Goal: Transaction & Acquisition: Book appointment/travel/reservation

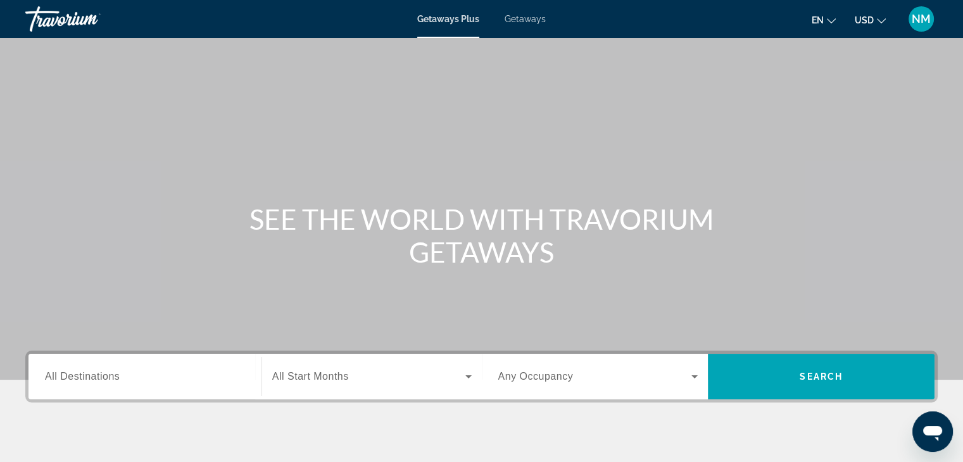
click at [524, 21] on span "Getaways" at bounding box center [525, 19] width 41 height 10
click at [177, 378] on input "Destination All Destinations" at bounding box center [145, 377] width 200 height 15
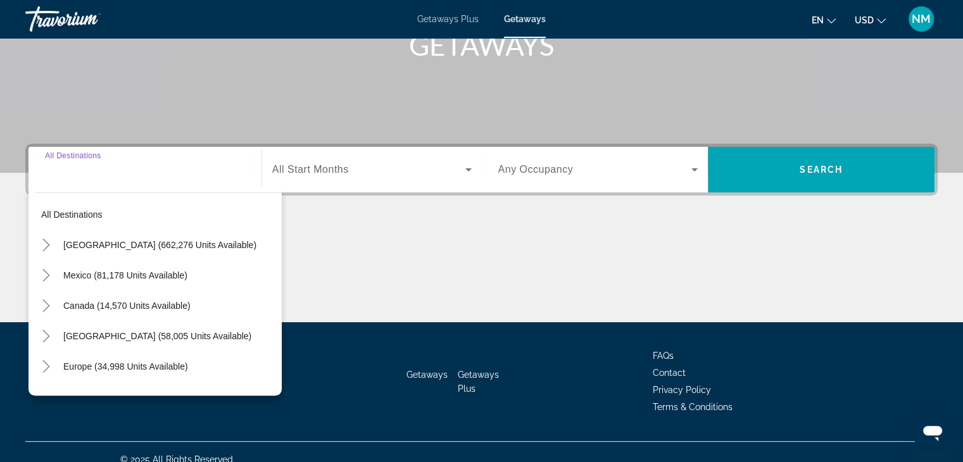
scroll to position [222, 0]
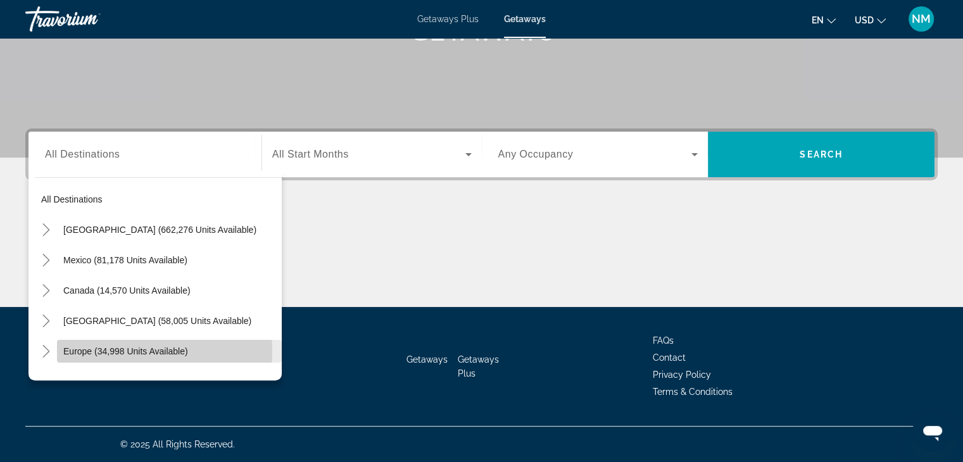
click at [117, 351] on span "Europe (34,998 units available)" at bounding box center [125, 351] width 125 height 10
type input "**********"
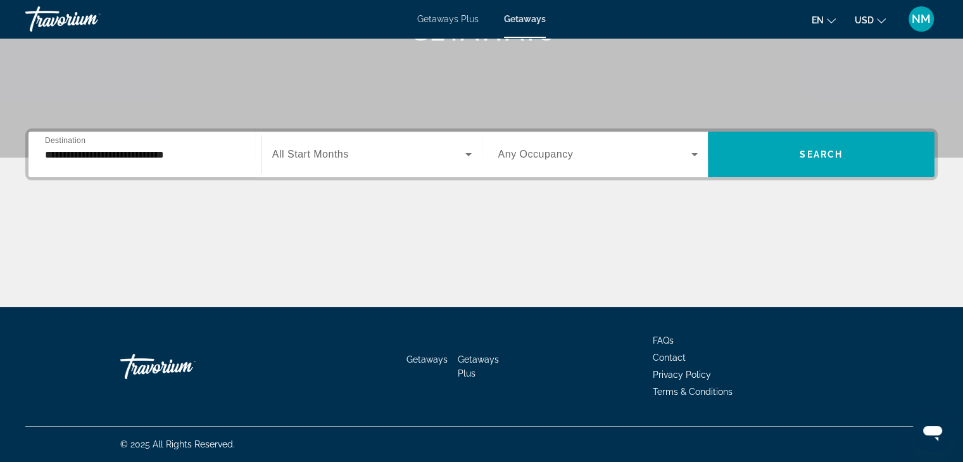
click at [326, 153] on span "All Start Months" at bounding box center [310, 154] width 77 height 11
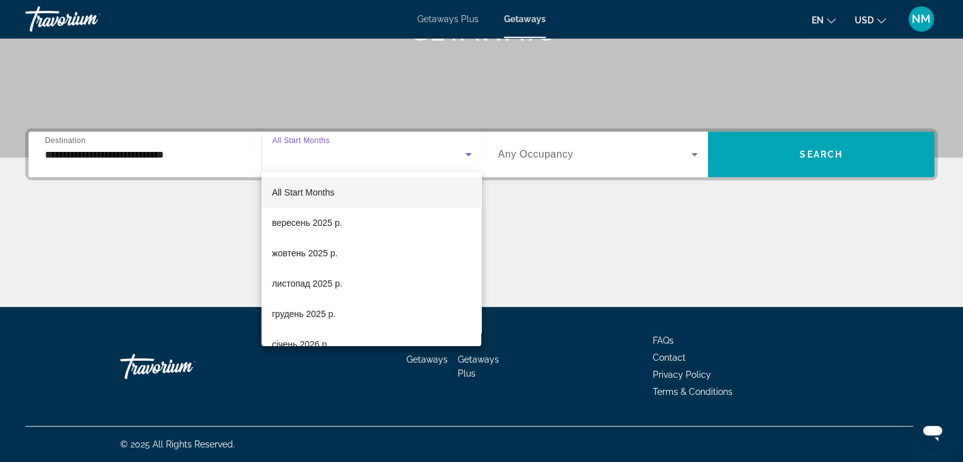
click at [773, 149] on div at bounding box center [481, 231] width 963 height 462
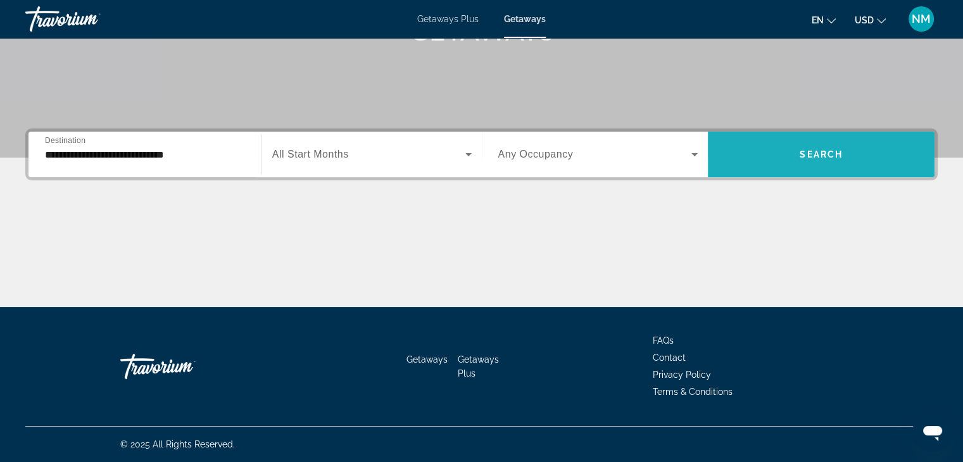
click at [773, 149] on span "Search widget" at bounding box center [821, 154] width 227 height 30
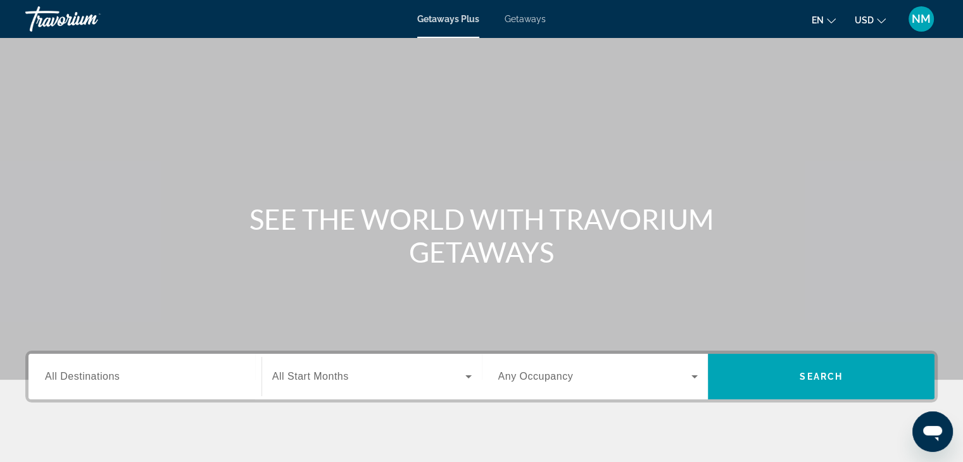
click at [101, 372] on span "All Destinations" at bounding box center [82, 376] width 75 height 11
click at [101, 372] on input "Destination All Destinations" at bounding box center [145, 377] width 200 height 15
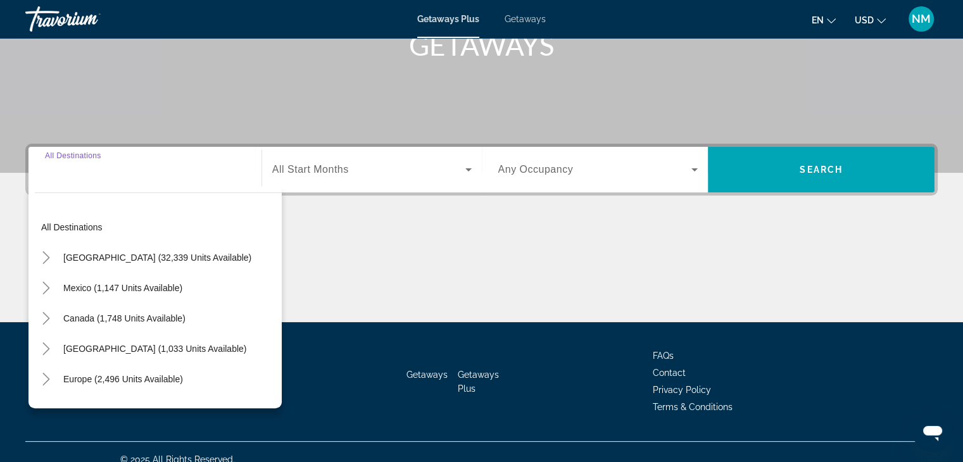
scroll to position [222, 0]
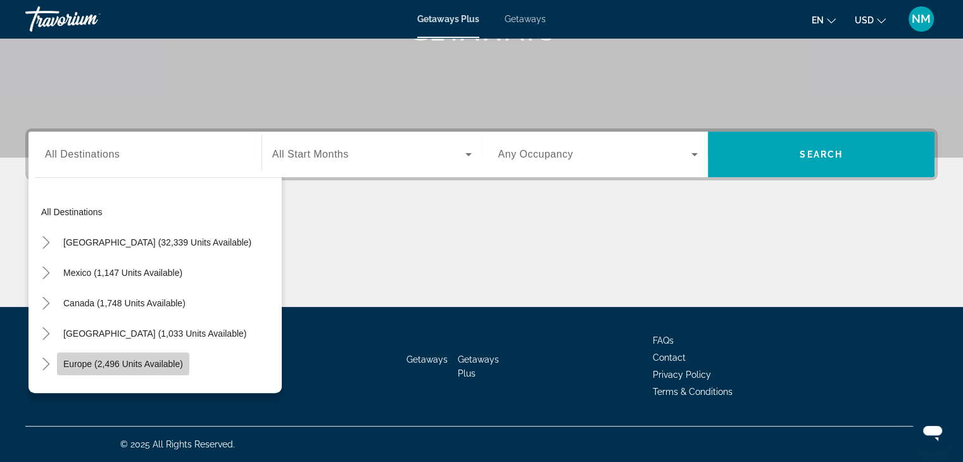
click at [93, 357] on span "Search widget" at bounding box center [123, 364] width 132 height 30
type input "**********"
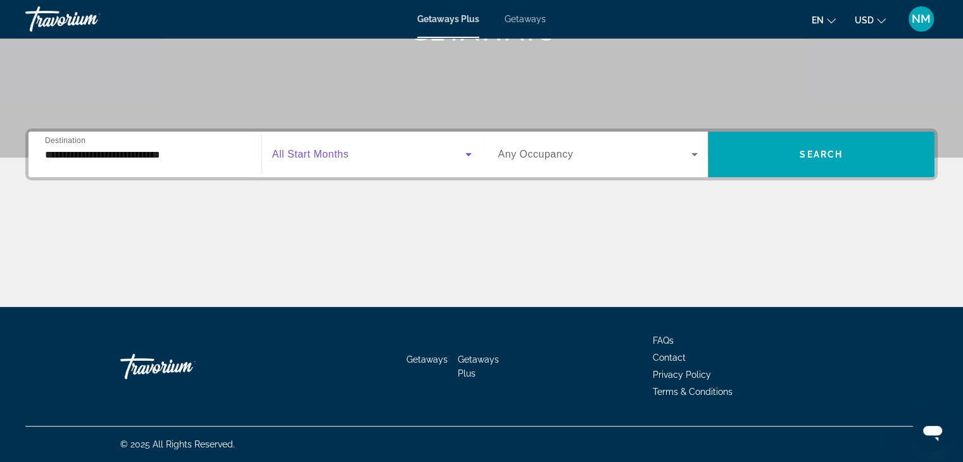
click at [355, 158] on span "Search widget" at bounding box center [368, 154] width 193 height 15
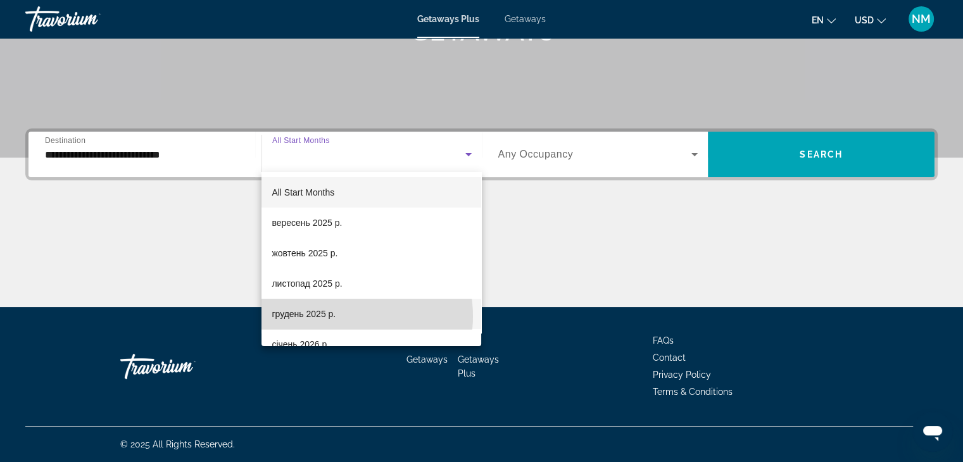
click at [346, 316] on mat-option "грудень 2025 р." at bounding box center [372, 314] width 220 height 30
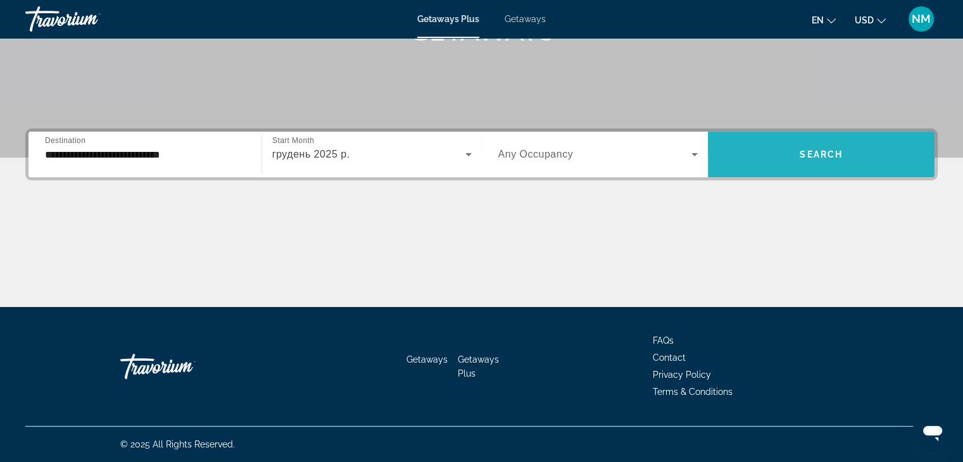
click at [864, 158] on span "Search widget" at bounding box center [821, 154] width 227 height 30
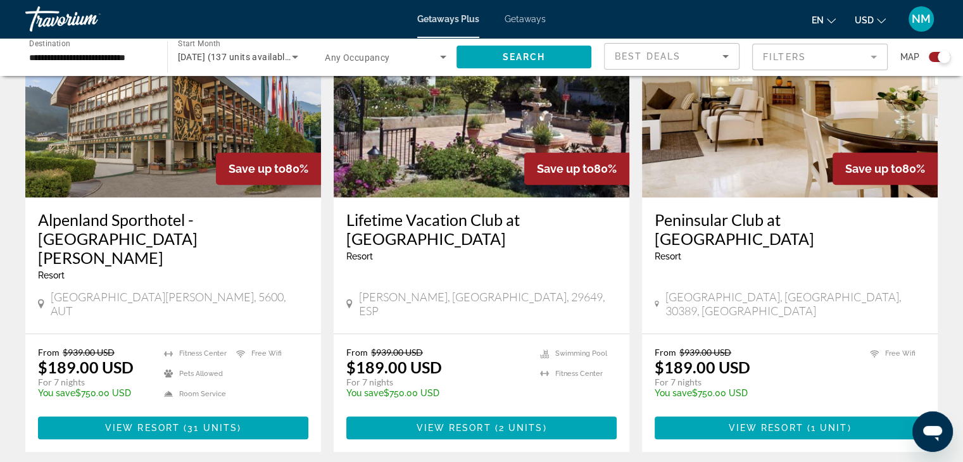
scroll to position [519, 0]
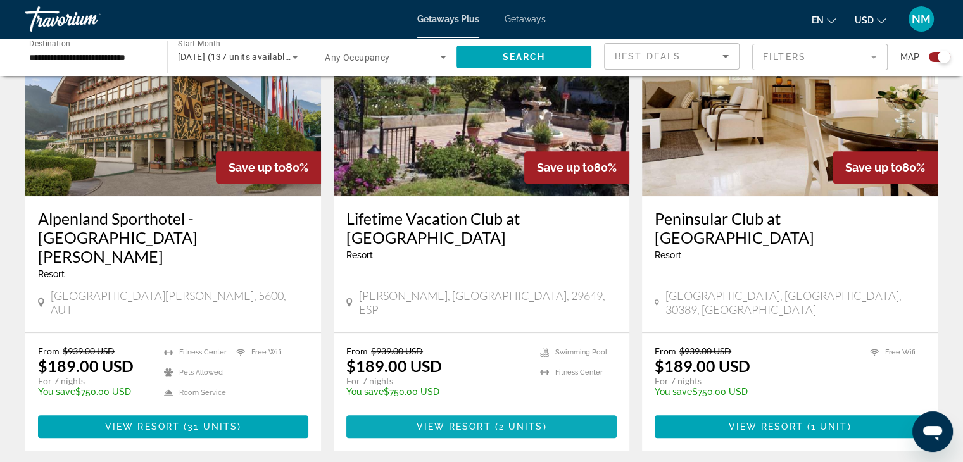
click at [499, 422] on span "2 units" at bounding box center [521, 427] width 44 height 10
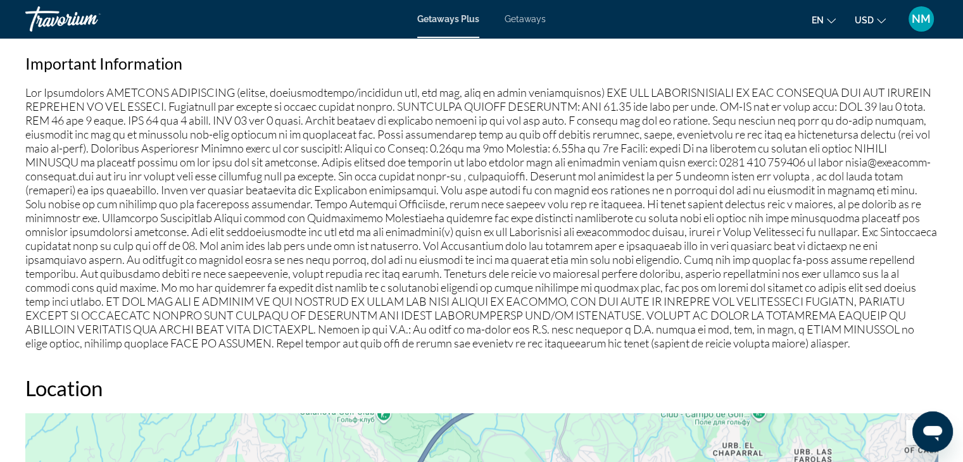
scroll to position [1103, 0]
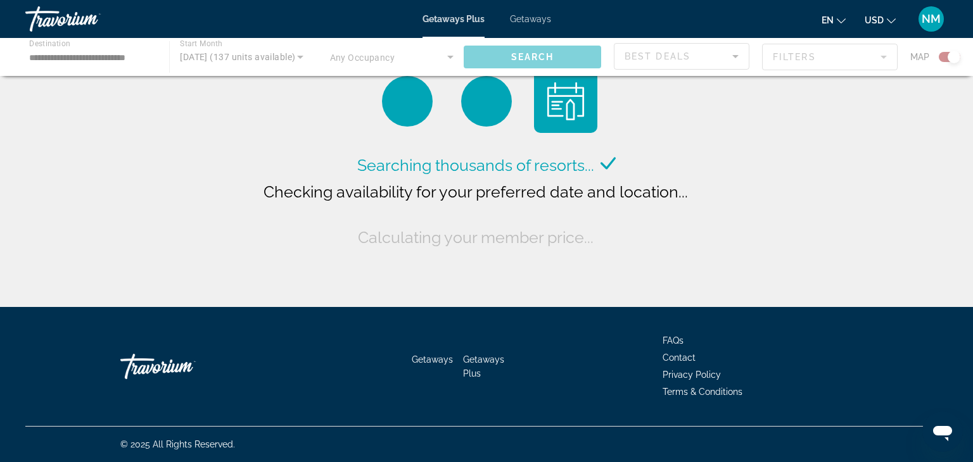
click at [527, 13] on div "Getaways Plus Getaways en English Español Français Italiano Português русский U…" at bounding box center [486, 19] width 973 height 33
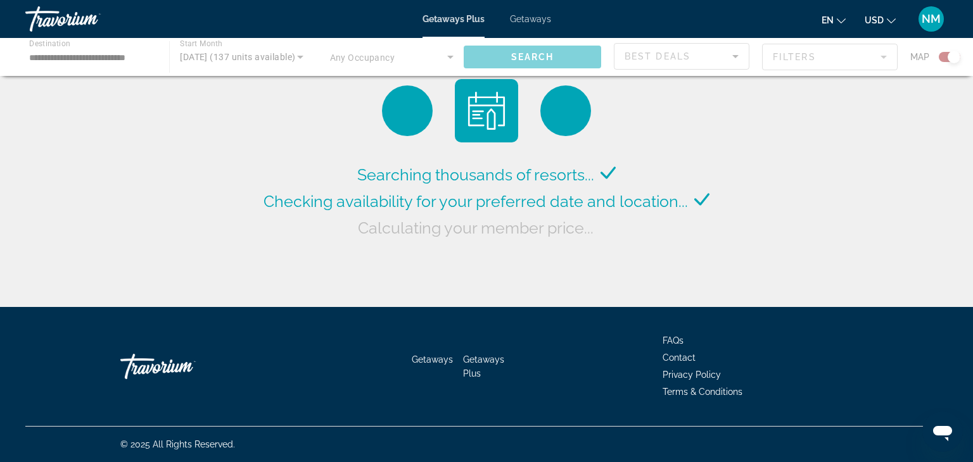
click at [524, 19] on span "Getaways" at bounding box center [530, 19] width 41 height 10
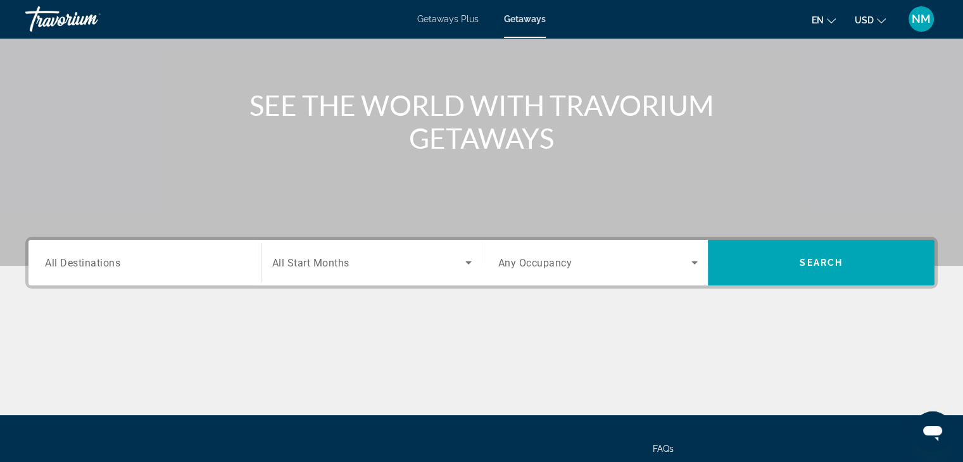
scroll to position [122, 0]
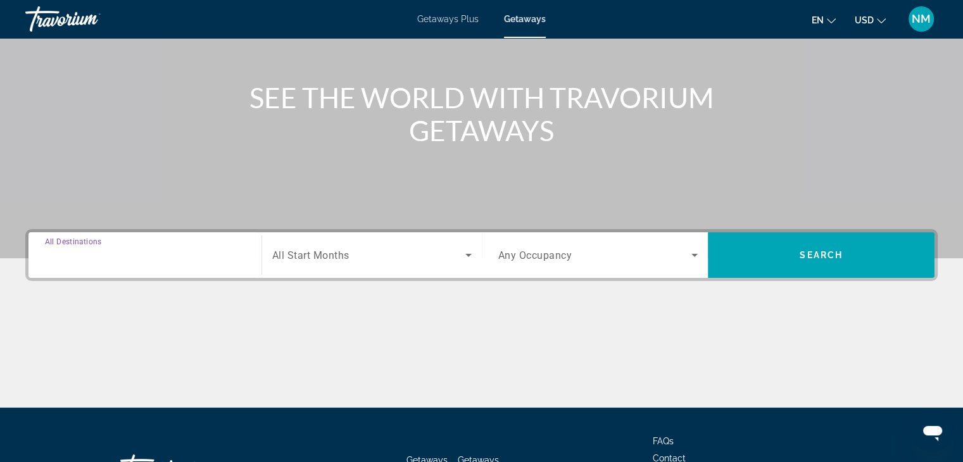
click at [146, 257] on input "Destination All Destinations" at bounding box center [145, 255] width 200 height 15
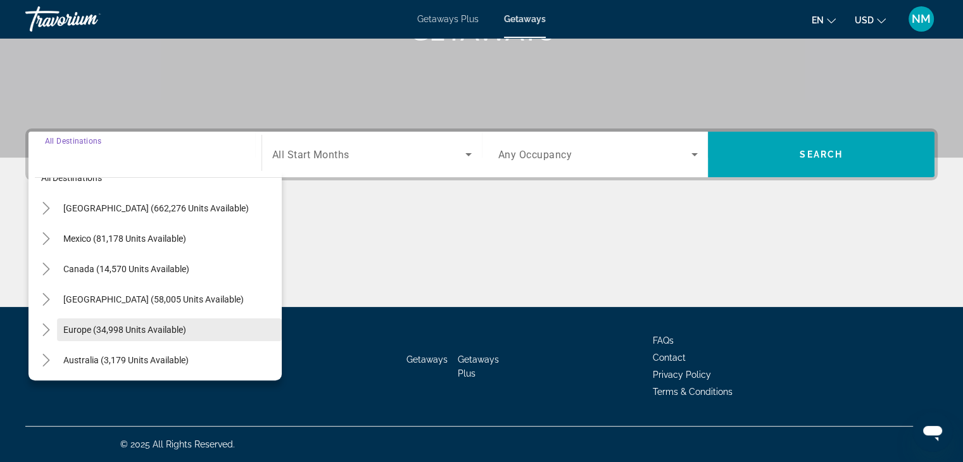
scroll to position [0, 0]
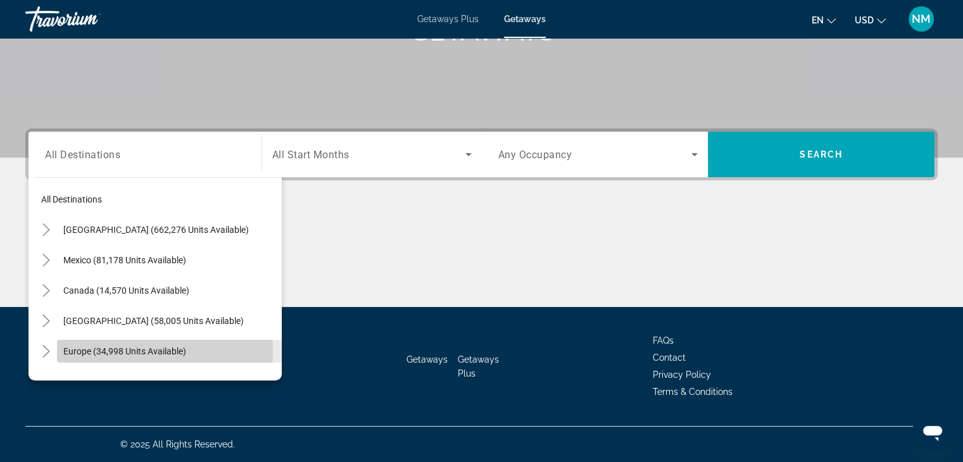
click at [124, 351] on span "Europe (34,998 units available)" at bounding box center [124, 351] width 123 height 10
type input "**********"
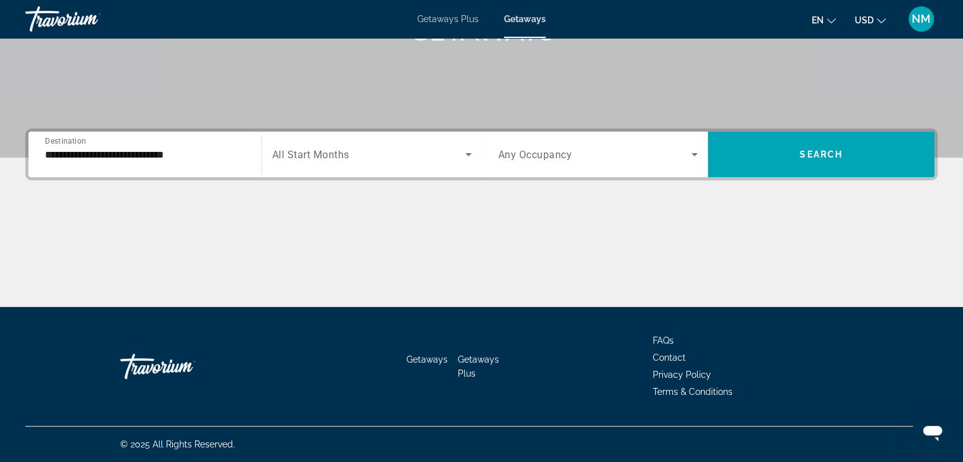
click at [349, 156] on span "All Start Months" at bounding box center [310, 155] width 77 height 12
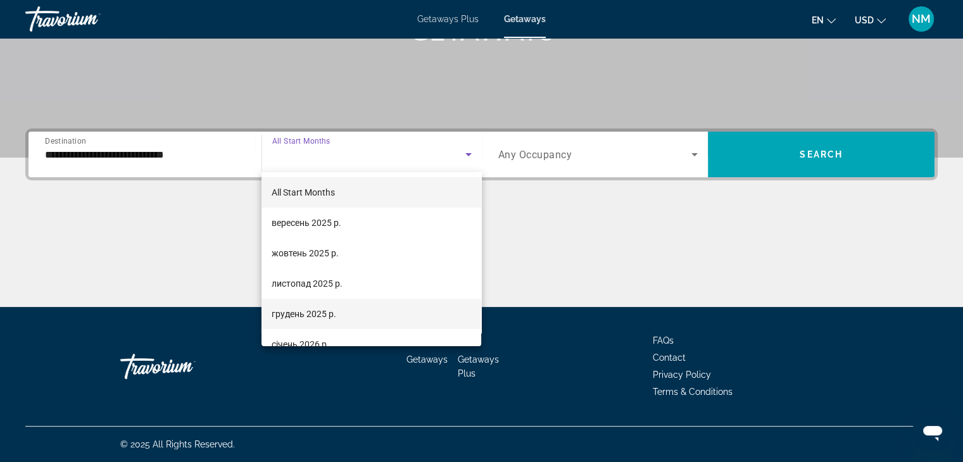
click at [357, 312] on mat-option "грудень 2025 р." at bounding box center [372, 314] width 220 height 30
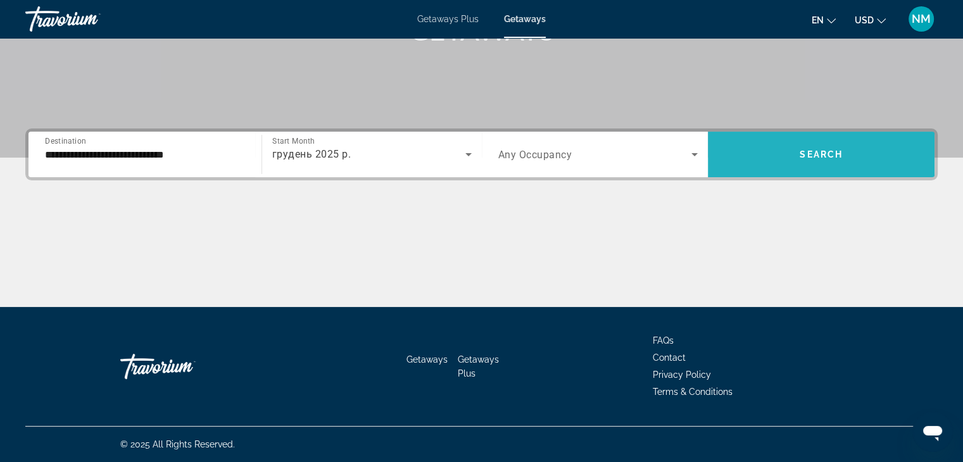
click at [827, 160] on span "Search widget" at bounding box center [821, 154] width 227 height 30
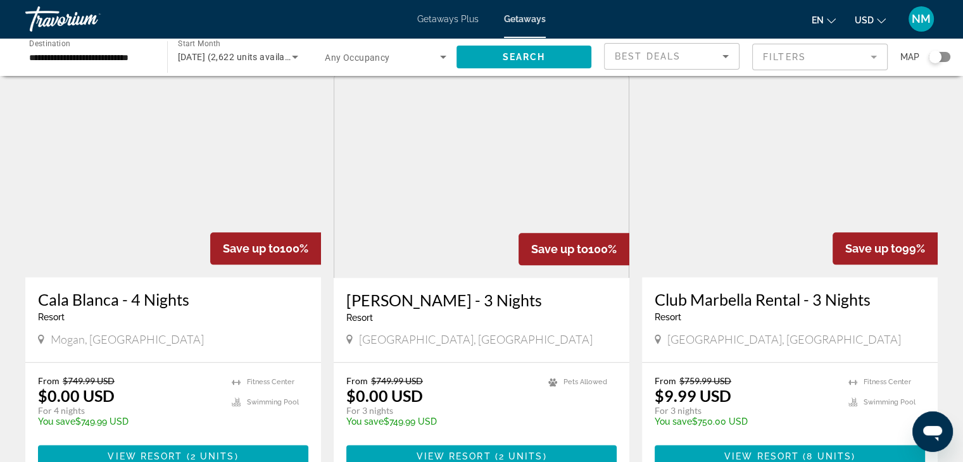
scroll to position [1606, 0]
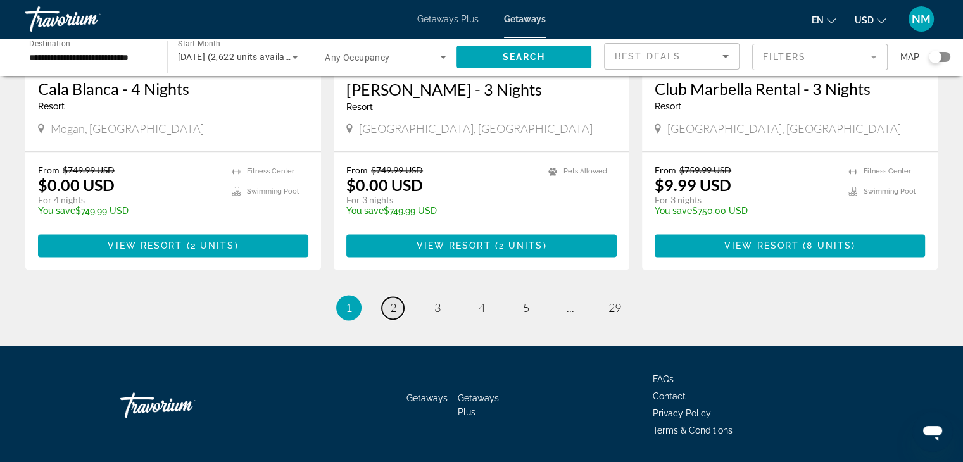
click at [396, 301] on span "2" at bounding box center [393, 308] width 6 height 14
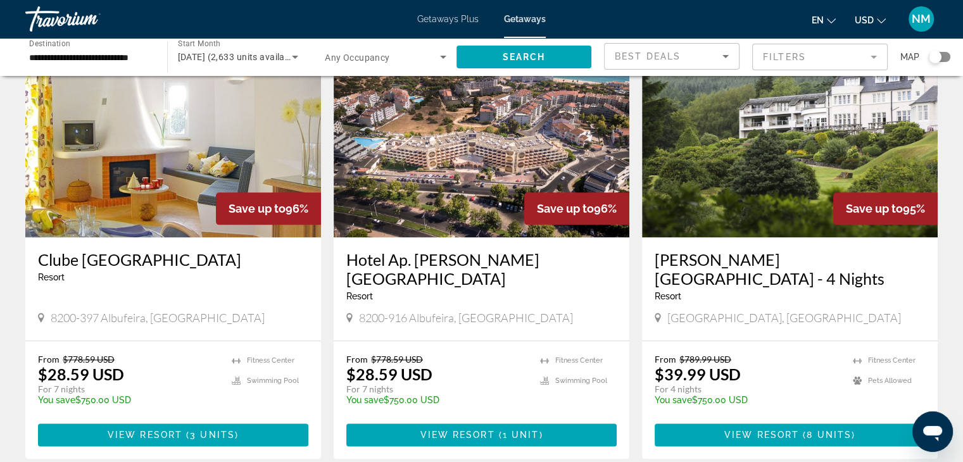
scroll to position [1444, 0]
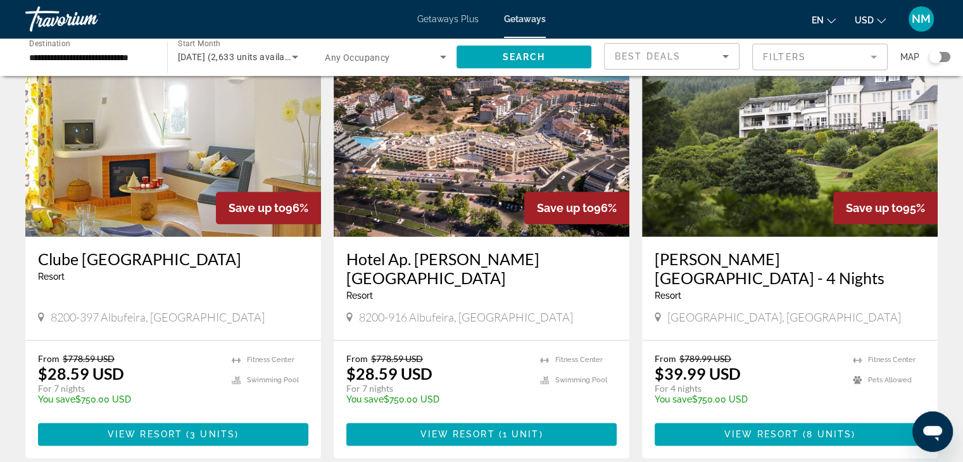
drag, startPoint x: 823, startPoint y: 349, endPoint x: 760, endPoint y: 425, distance: 98.9
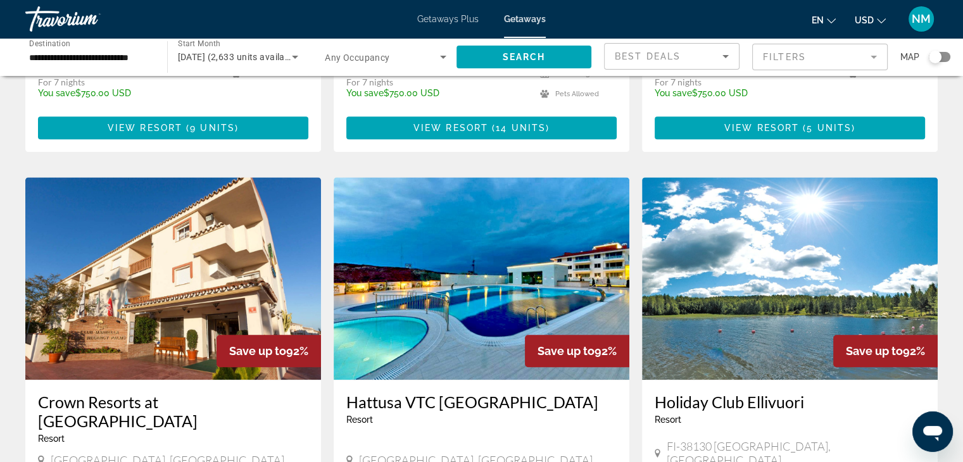
scroll to position [1269, 0]
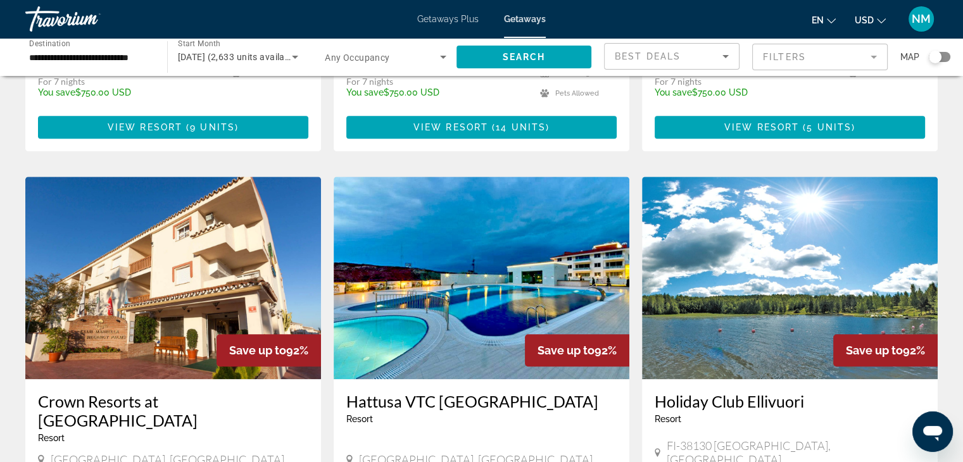
click at [519, 397] on div "Hattusa VTC [GEOGRAPHIC_DATA] - This is an adults only resort" at bounding box center [481, 413] width 270 height 42
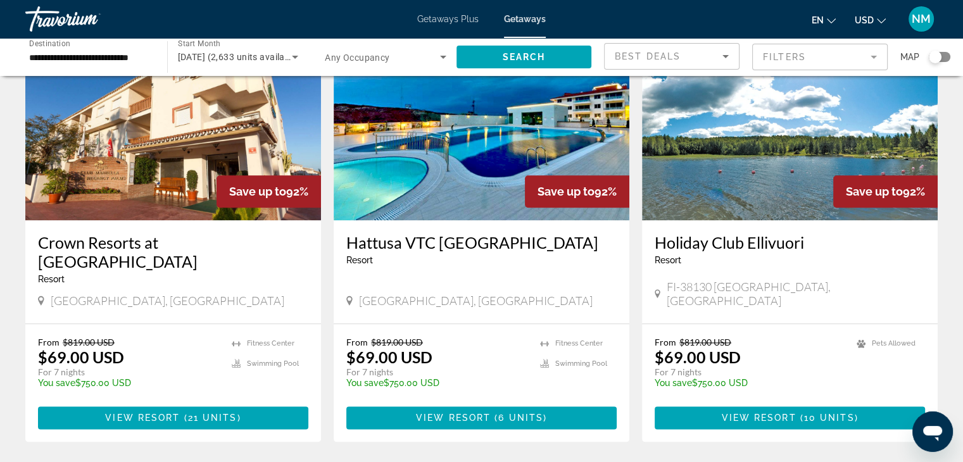
scroll to position [1429, 0]
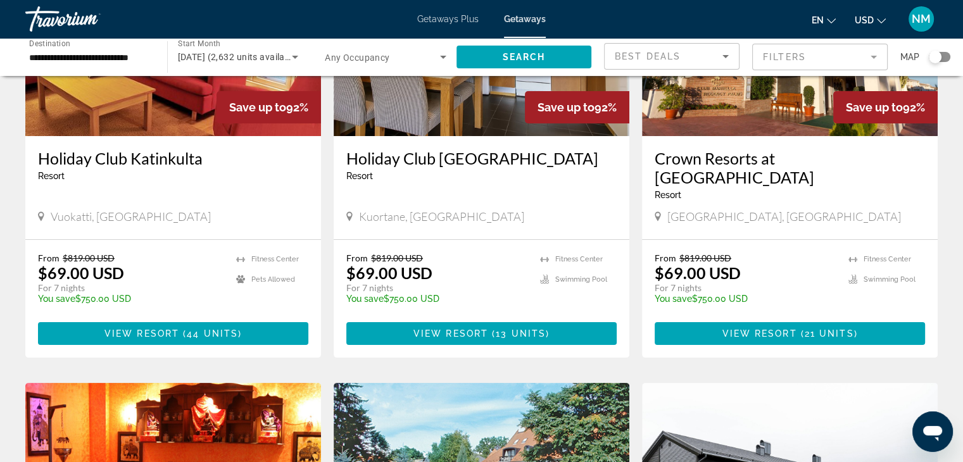
scroll to position [195, 0]
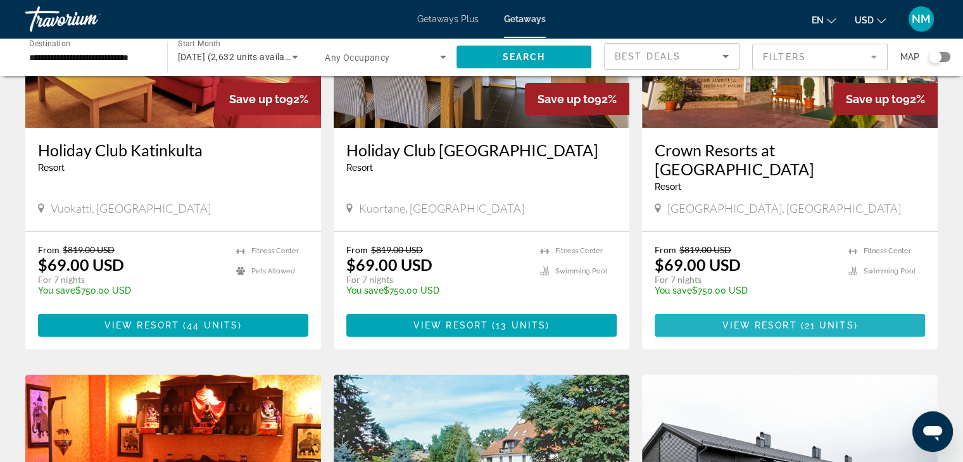
click at [808, 312] on span "Main content" at bounding box center [790, 325] width 270 height 30
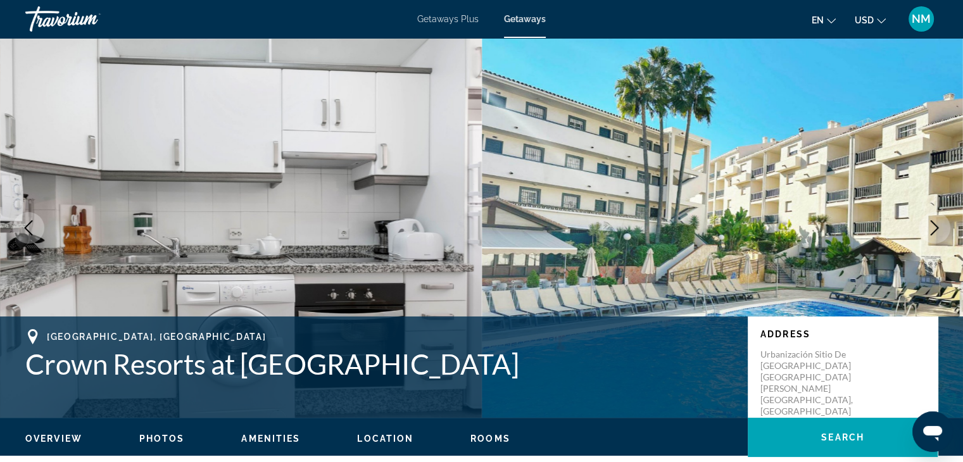
click at [940, 225] on icon "Next image" at bounding box center [934, 227] width 15 height 15
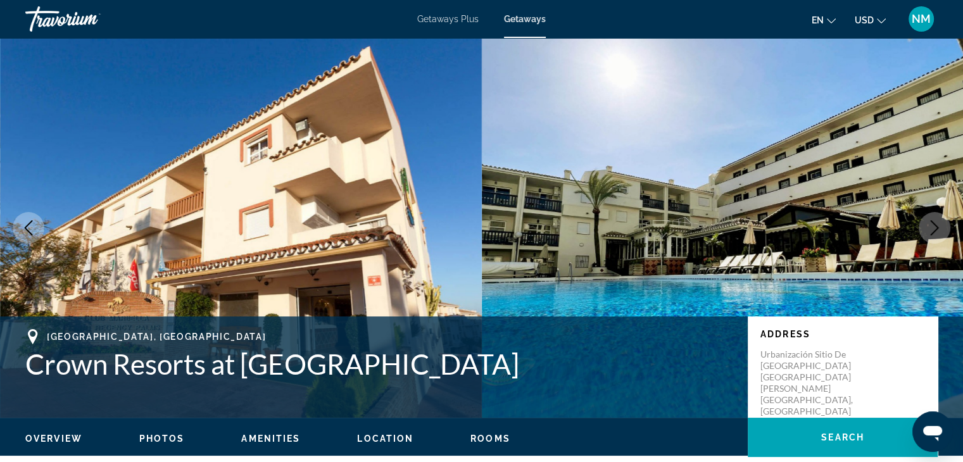
click at [940, 225] on icon "Next image" at bounding box center [934, 227] width 15 height 15
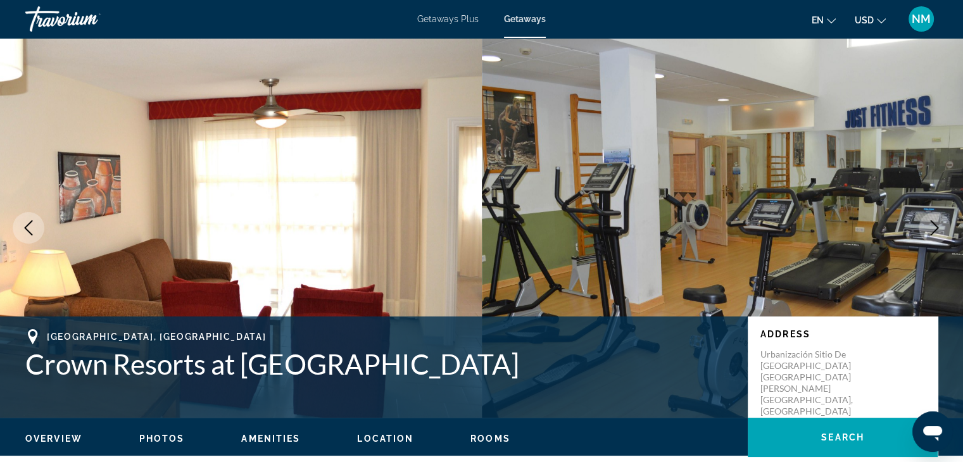
click at [940, 225] on icon "Next image" at bounding box center [934, 227] width 15 height 15
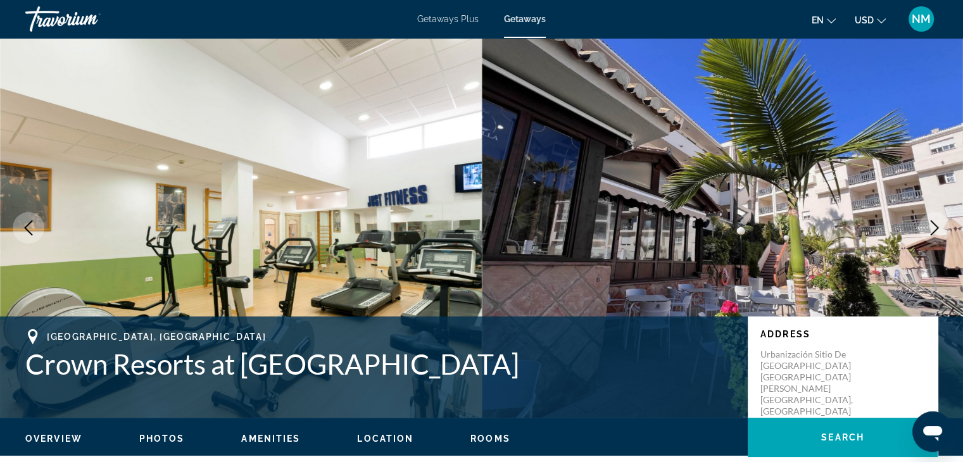
click at [940, 225] on icon "Next image" at bounding box center [934, 227] width 15 height 15
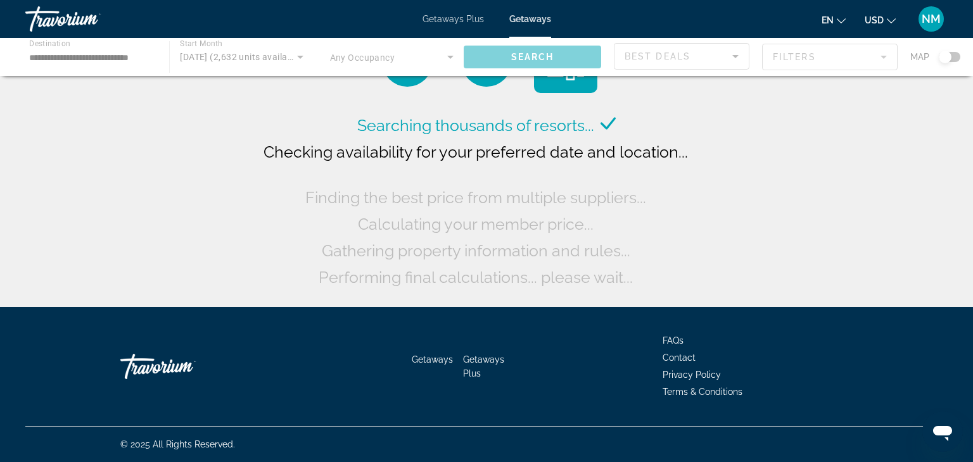
click at [120, 58] on div "Main content" at bounding box center [486, 57] width 973 height 38
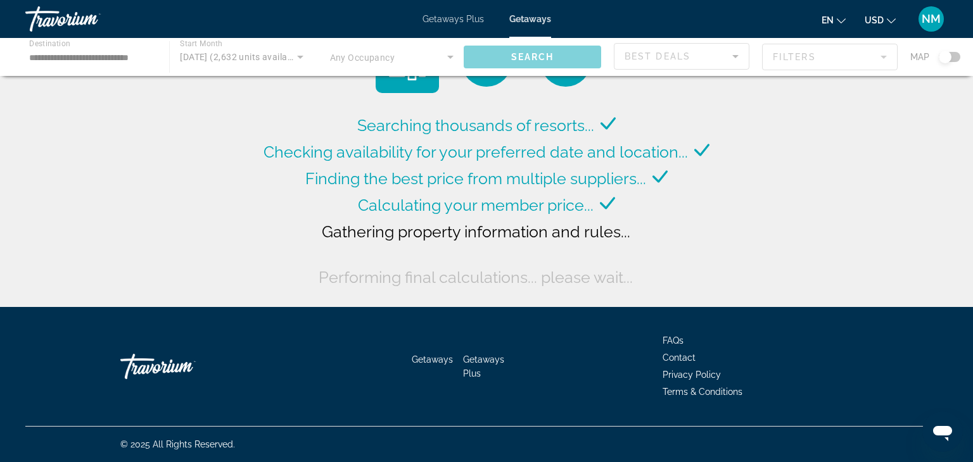
click at [464, 10] on div "Getaways Plus Getaways en English Español Français Italiano Português русский U…" at bounding box center [486, 19] width 973 height 33
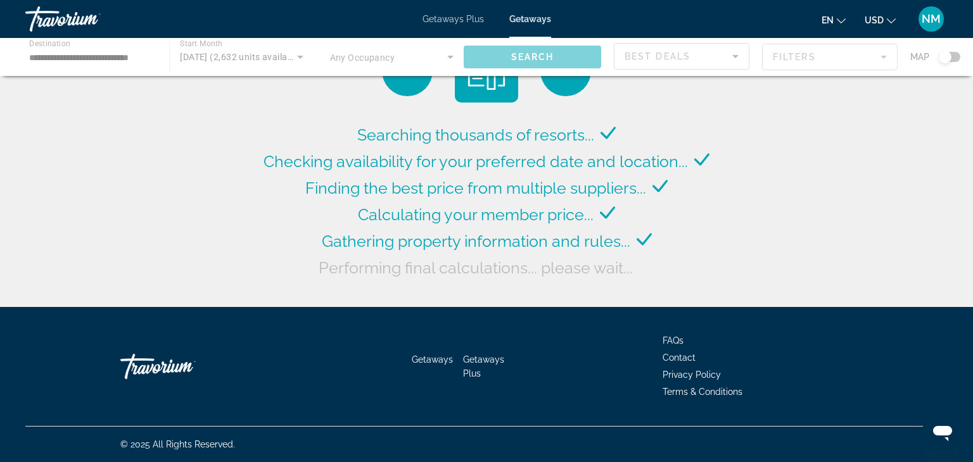
click at [461, 16] on span "Getaways Plus" at bounding box center [452, 19] width 61 height 10
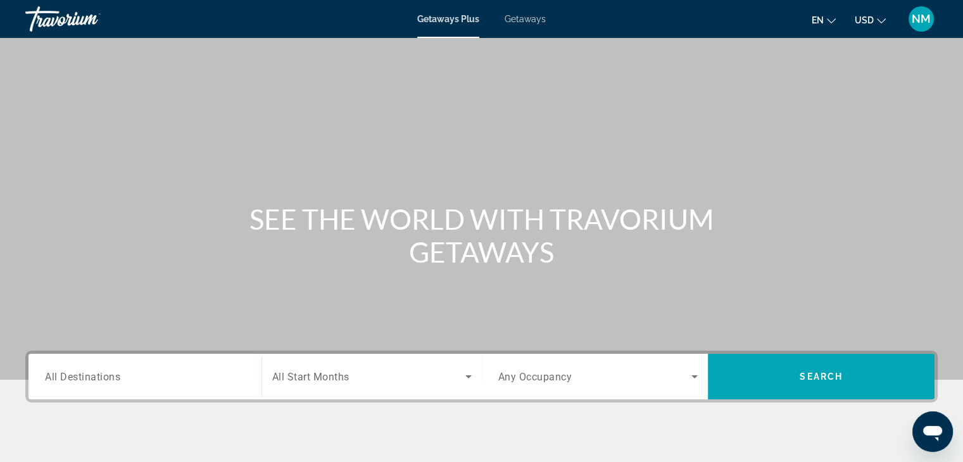
click at [538, 18] on span "Getaways" at bounding box center [525, 19] width 41 height 10
click at [98, 387] on div "Search widget" at bounding box center [145, 377] width 200 height 36
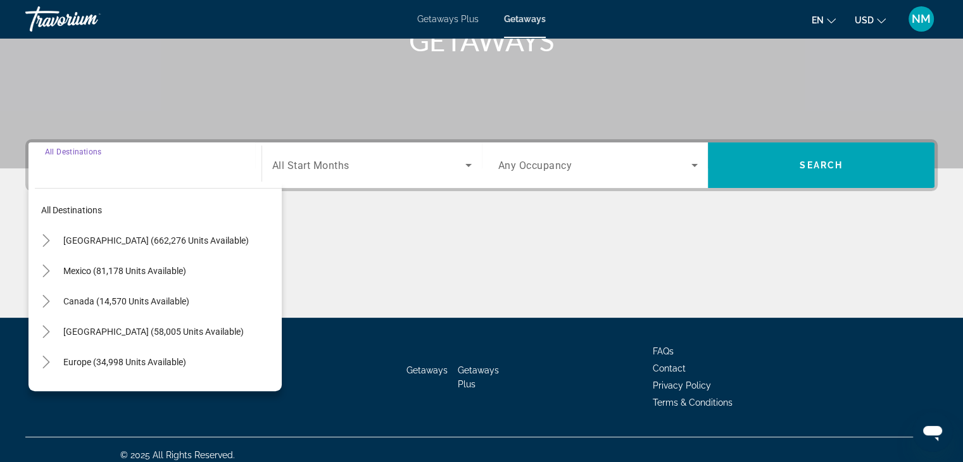
scroll to position [222, 0]
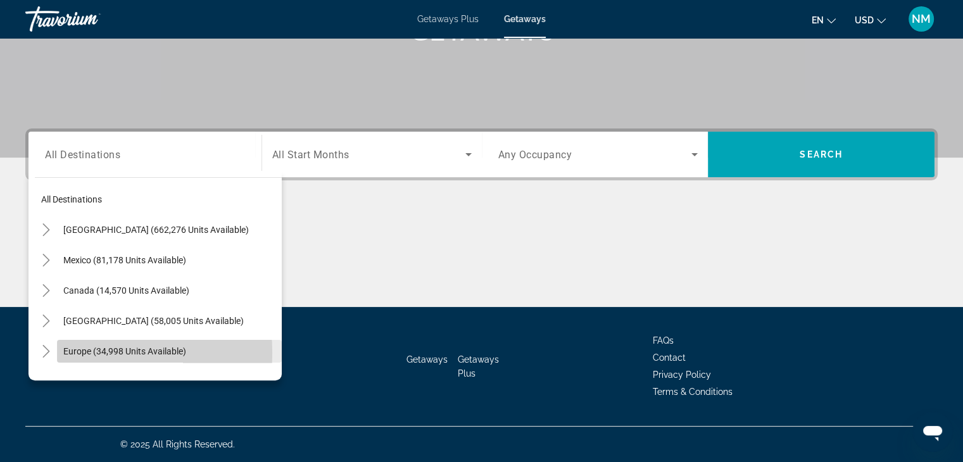
click at [67, 353] on span "Europe (34,998 units available)" at bounding box center [124, 351] width 123 height 10
type input "**********"
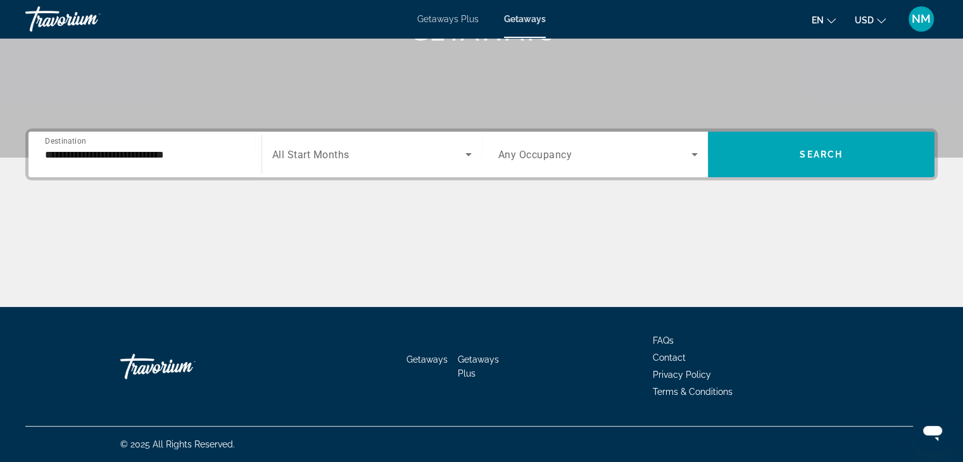
click at [342, 150] on span "All Start Months" at bounding box center [310, 155] width 77 height 12
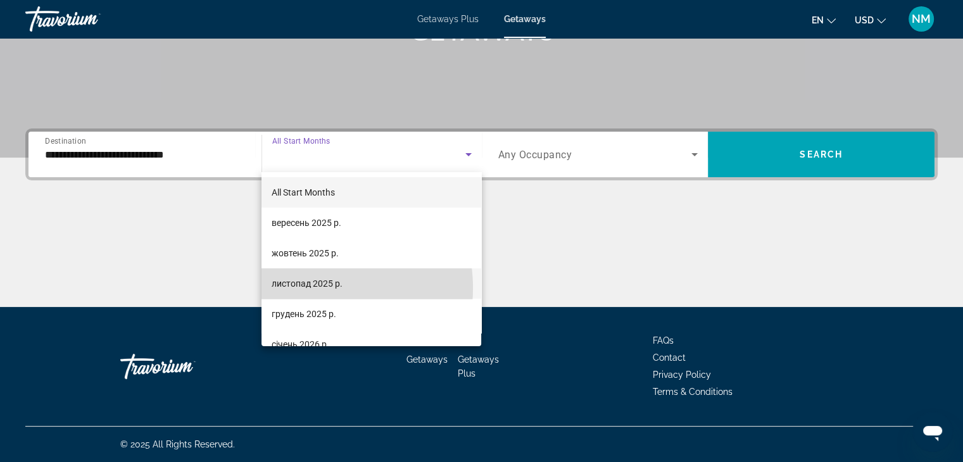
click at [307, 288] on span "листопад 2025 р." at bounding box center [307, 283] width 71 height 15
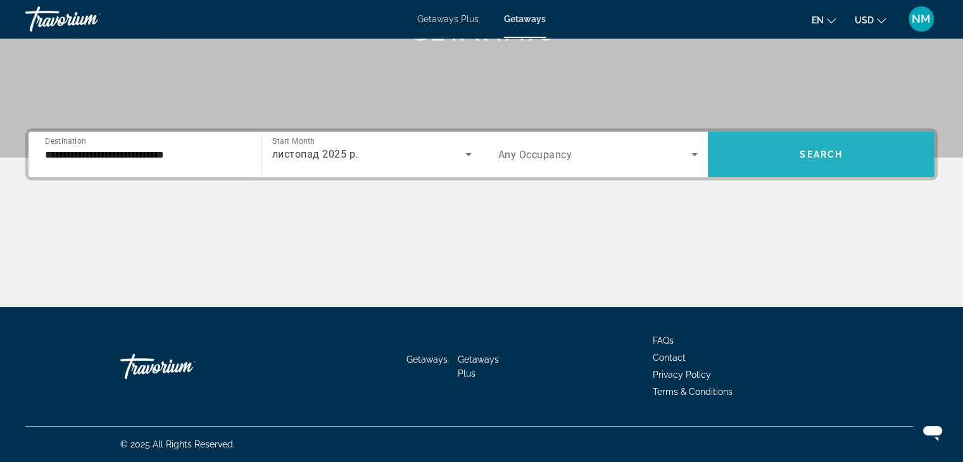
click at [838, 151] on span "Search" at bounding box center [821, 154] width 43 height 10
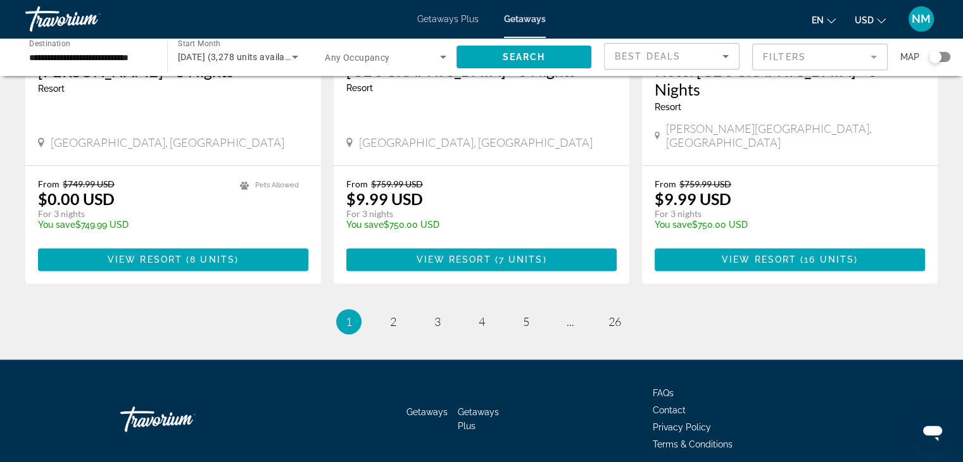
scroll to position [1625, 0]
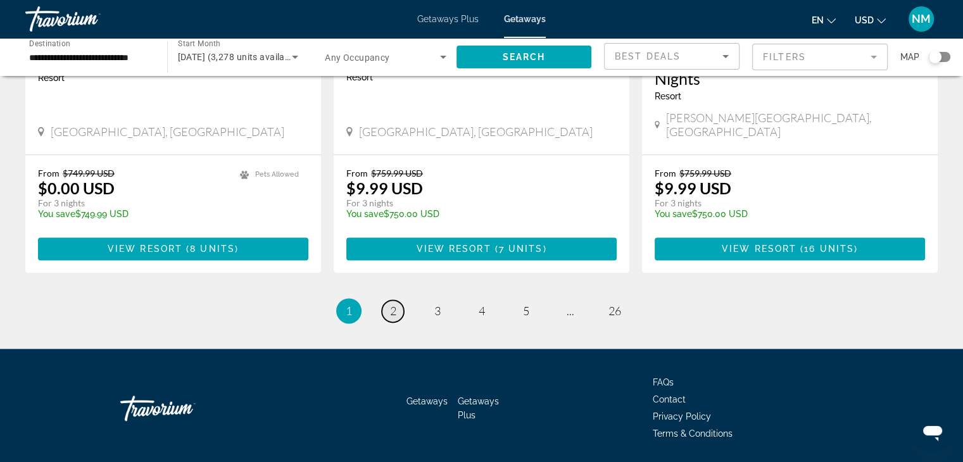
click at [388, 300] on link "page 2" at bounding box center [393, 311] width 22 height 22
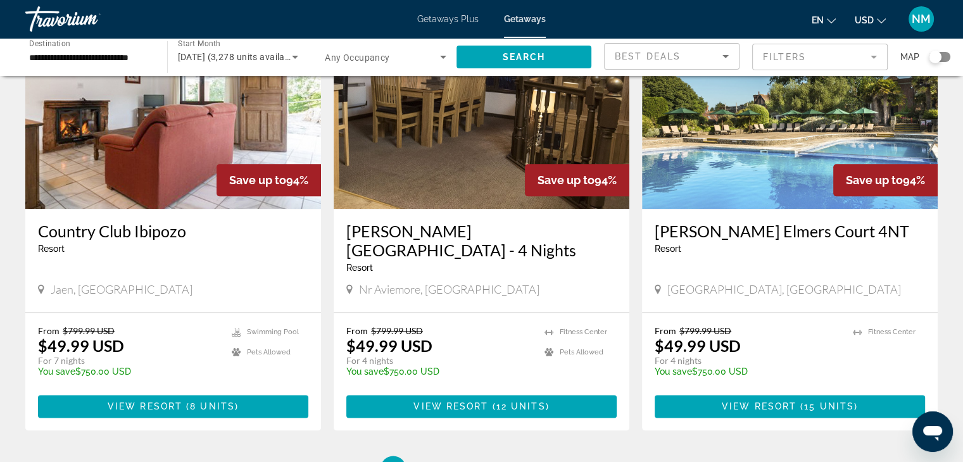
scroll to position [1473, 0]
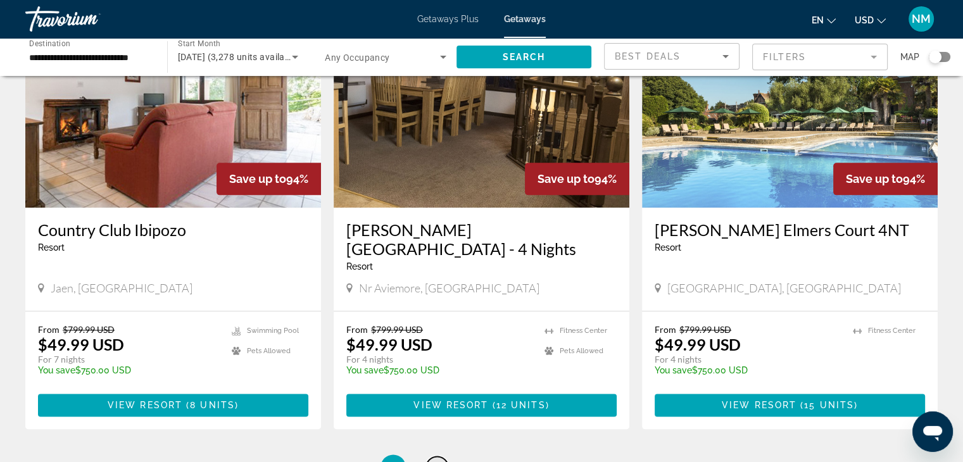
click at [445, 457] on link "page 3" at bounding box center [437, 468] width 22 height 22
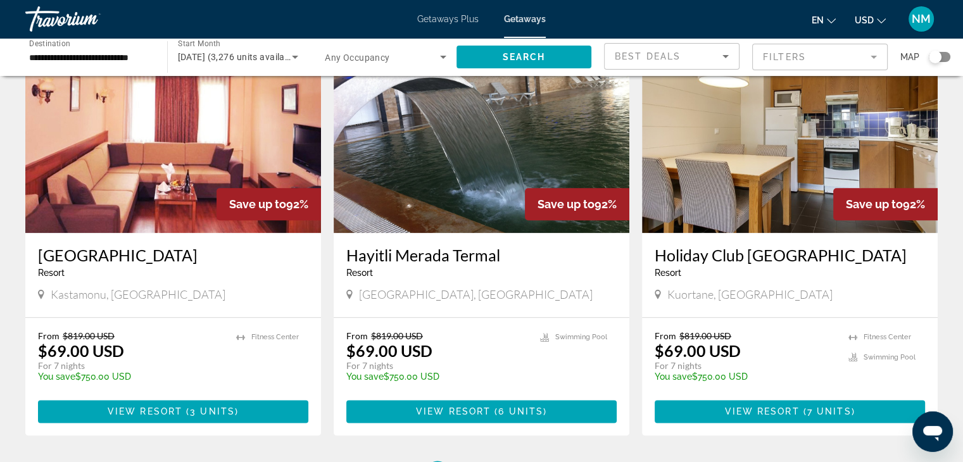
scroll to position [1416, 0]
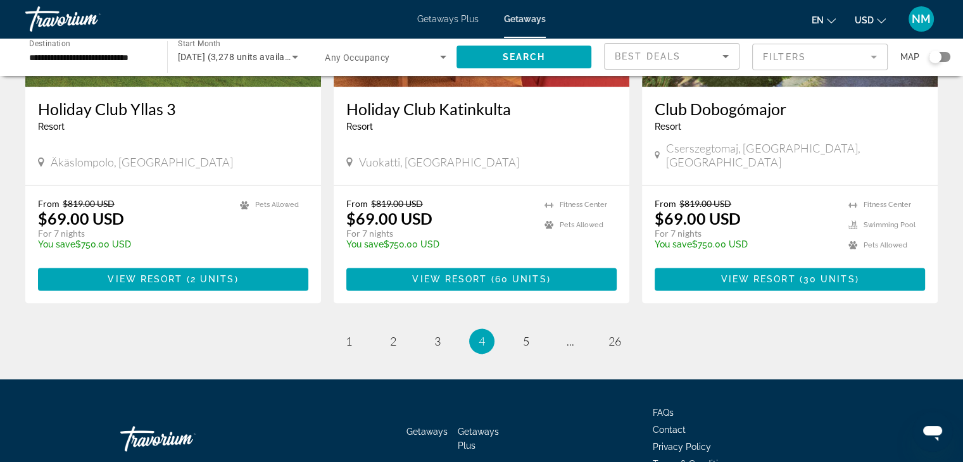
scroll to position [1543, 0]
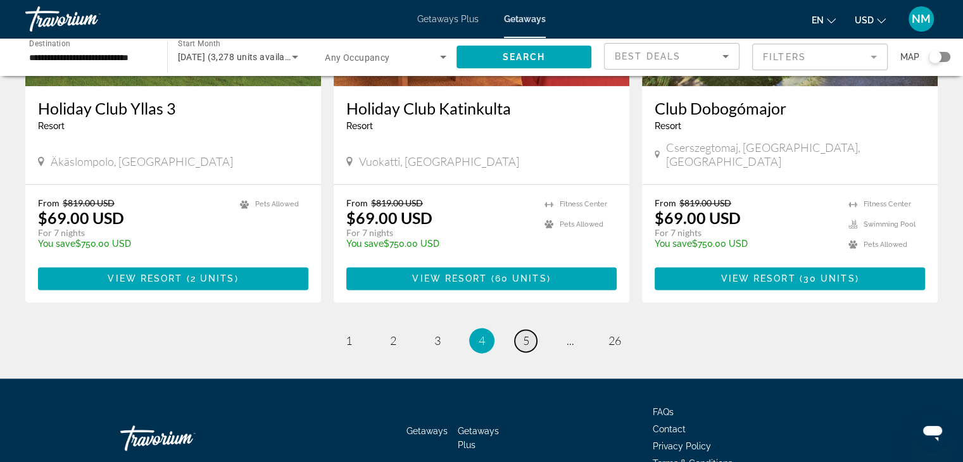
click at [527, 334] on span "5" at bounding box center [526, 341] width 6 height 14
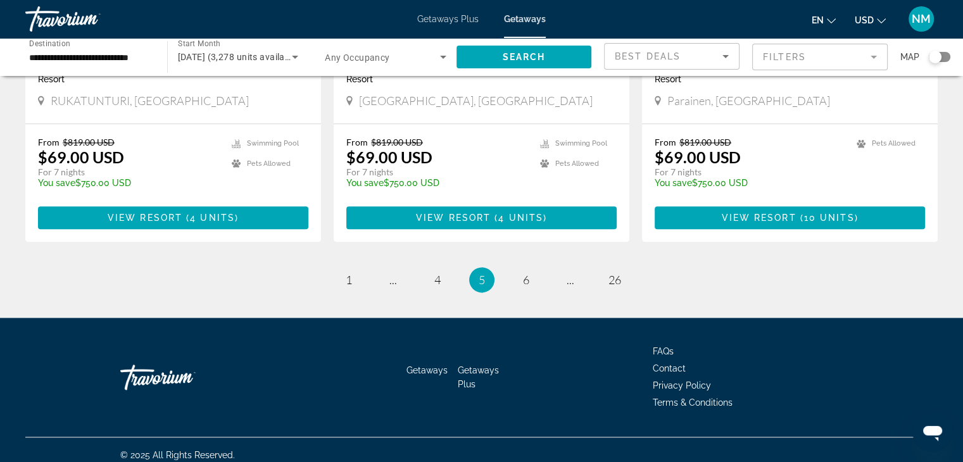
scroll to position [1586, 0]
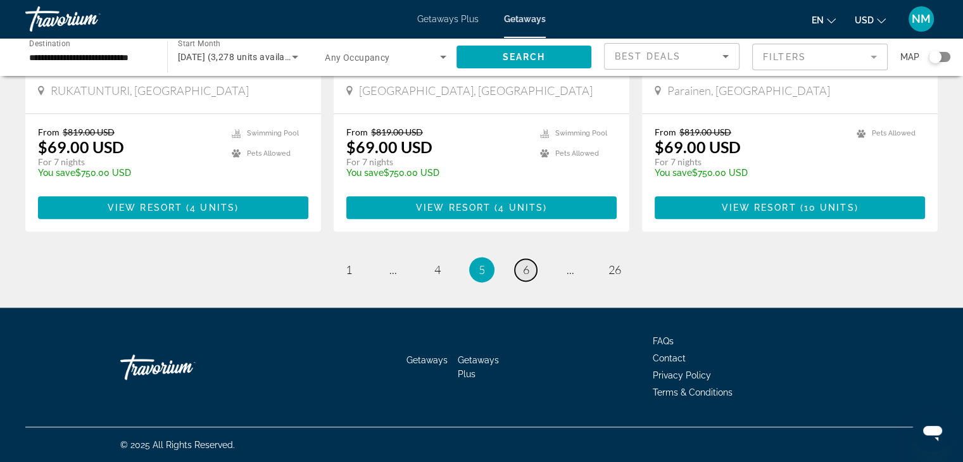
click at [526, 271] on span "6" at bounding box center [526, 270] width 6 height 14
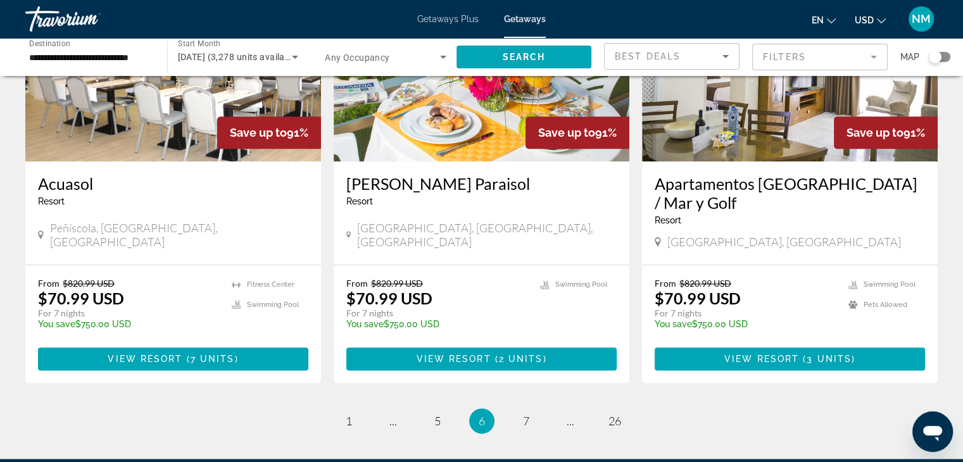
scroll to position [1454, 0]
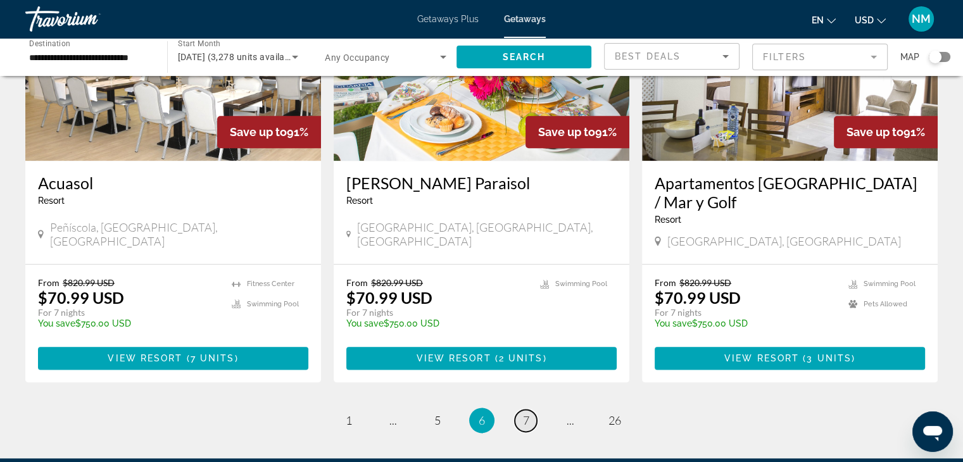
click at [527, 420] on span "7" at bounding box center [526, 421] width 6 height 14
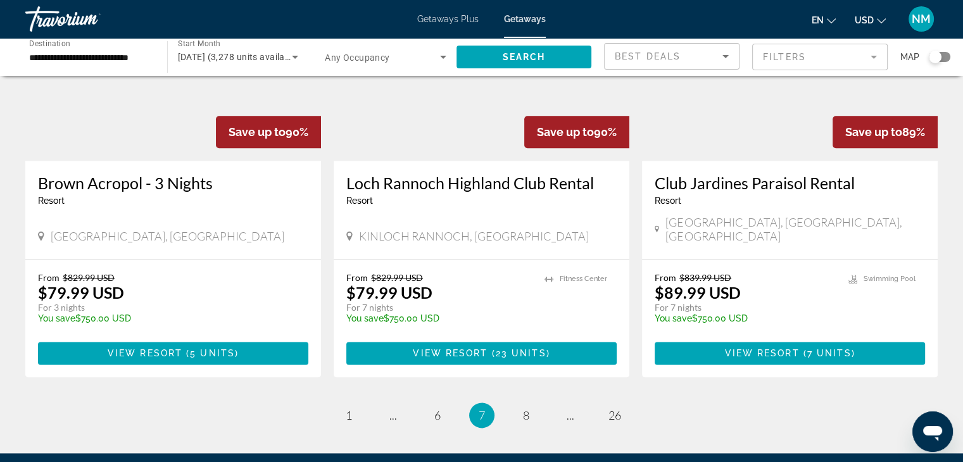
scroll to position [1488, 0]
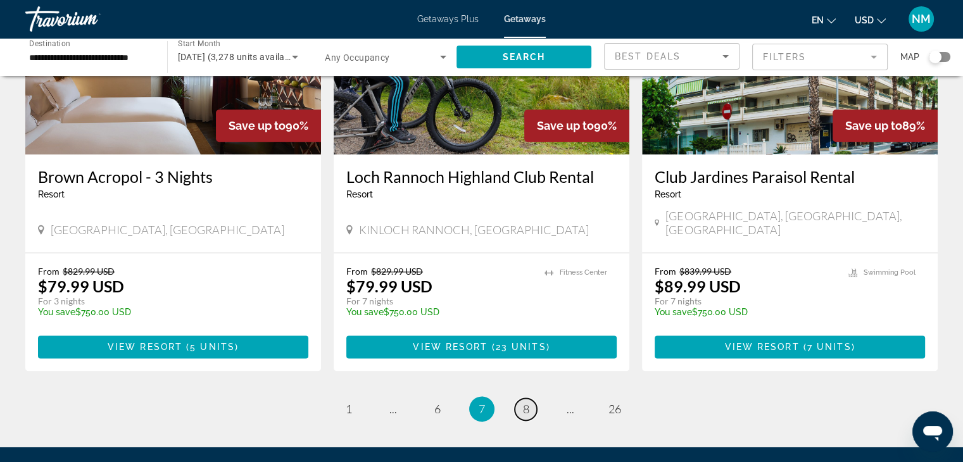
click at [526, 402] on span "8" at bounding box center [526, 409] width 6 height 14
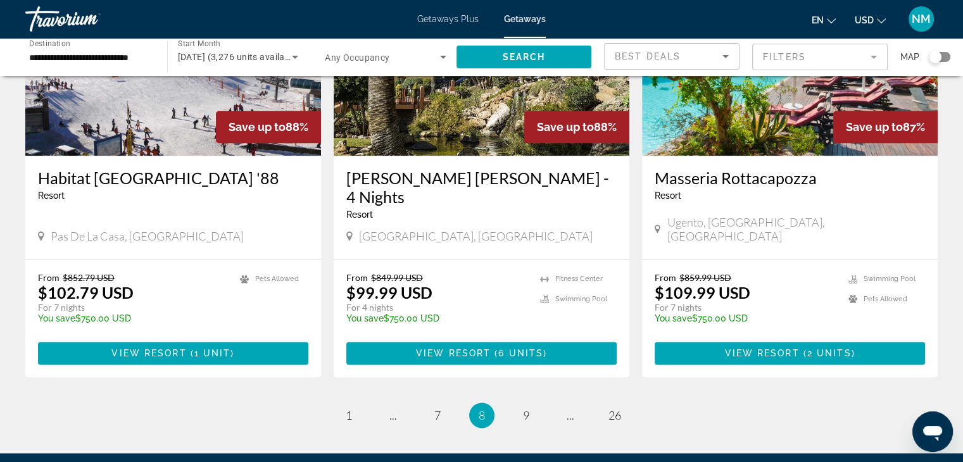
scroll to position [1507, 0]
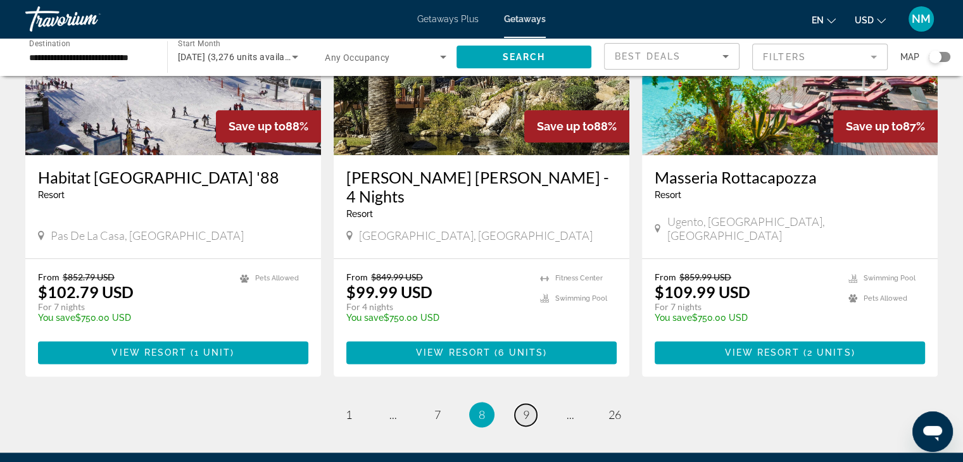
click at [528, 408] on span "9" at bounding box center [526, 415] width 6 height 14
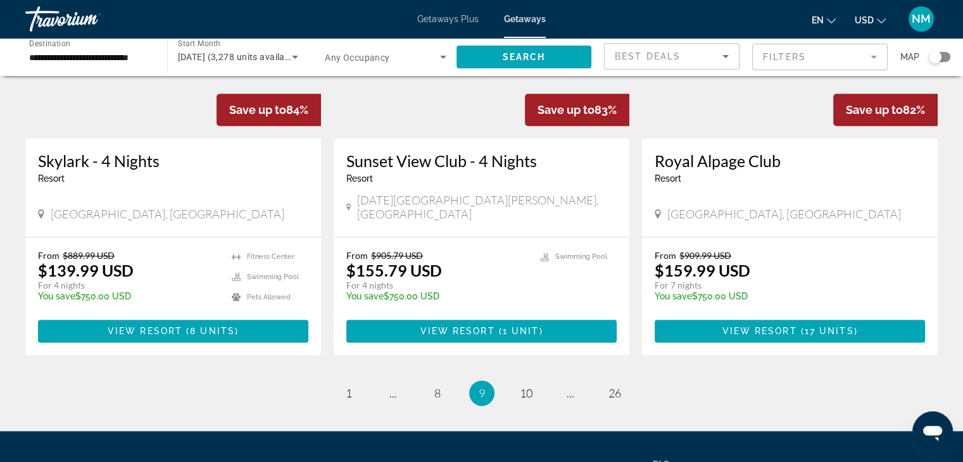
scroll to position [1586, 0]
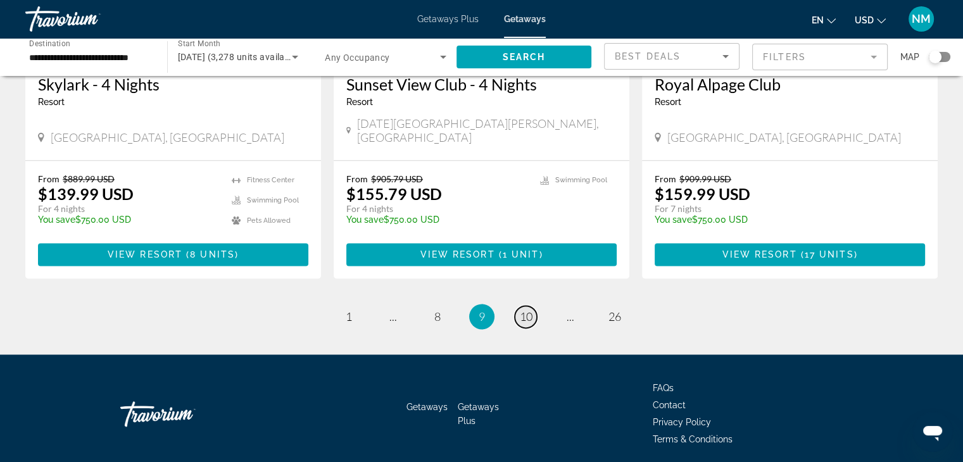
click at [530, 310] on span "10" at bounding box center [526, 317] width 13 height 14
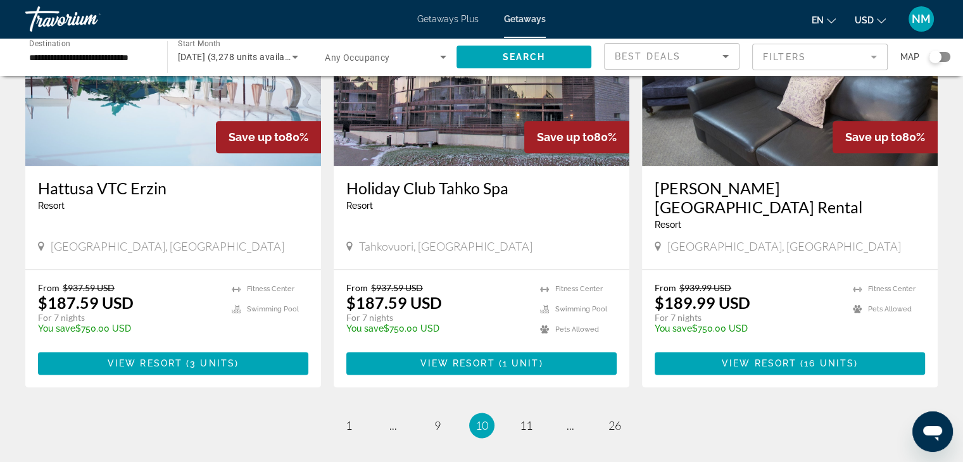
scroll to position [1545, 0]
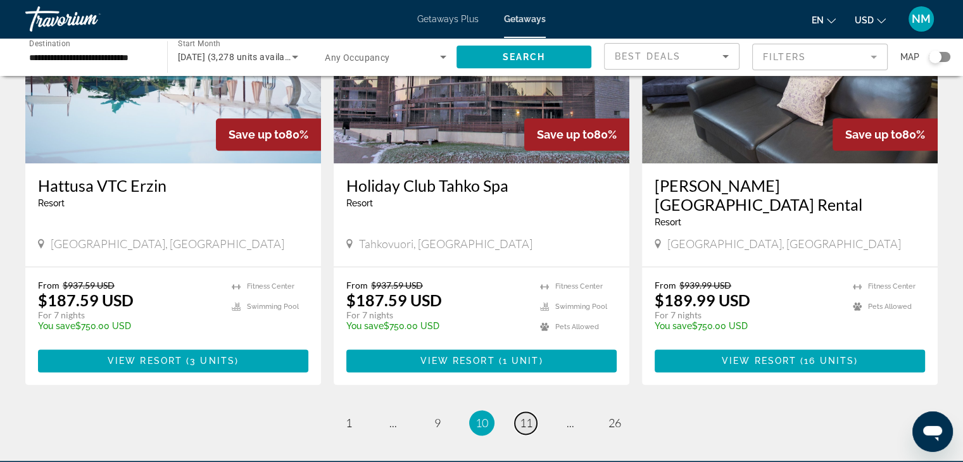
click at [526, 416] on span "11" at bounding box center [526, 423] width 13 height 14
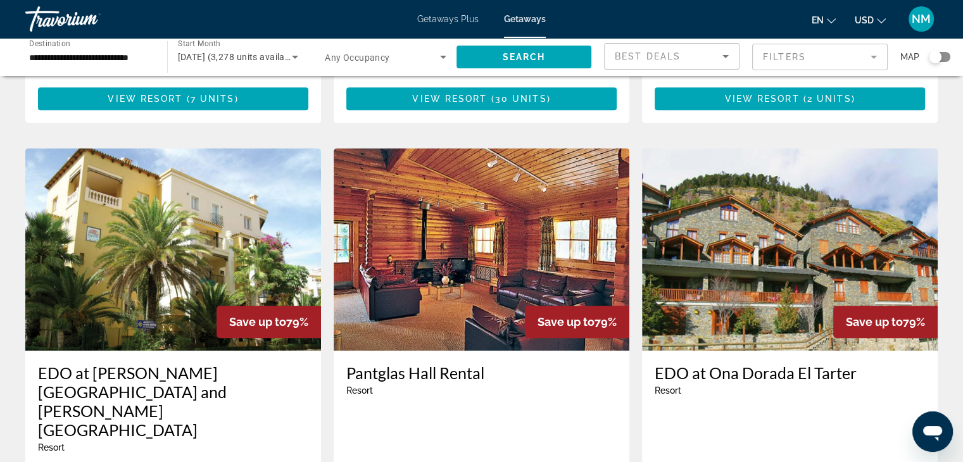
scroll to position [849, 0]
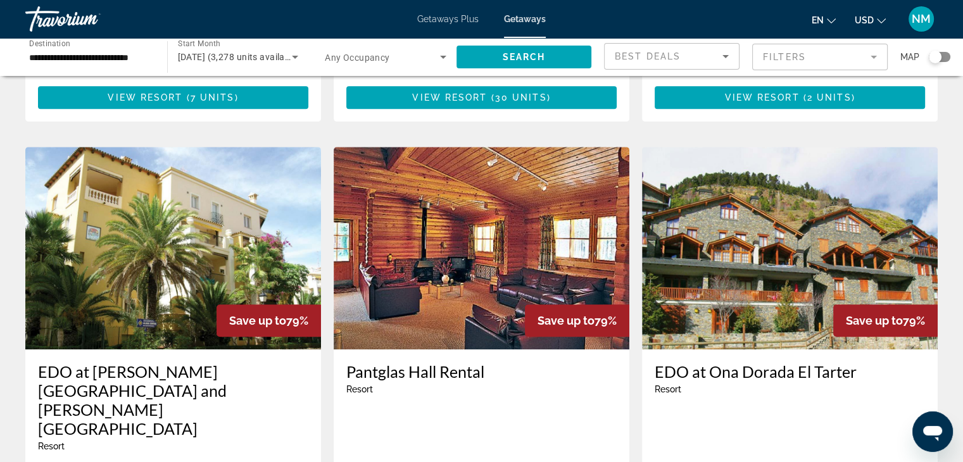
click at [606, 393] on div "[GEOGRAPHIC_DATA] - This is an adults only resort [GEOGRAPHIC_DATA], [GEOGRAPHI…" at bounding box center [482, 420] width 296 height 141
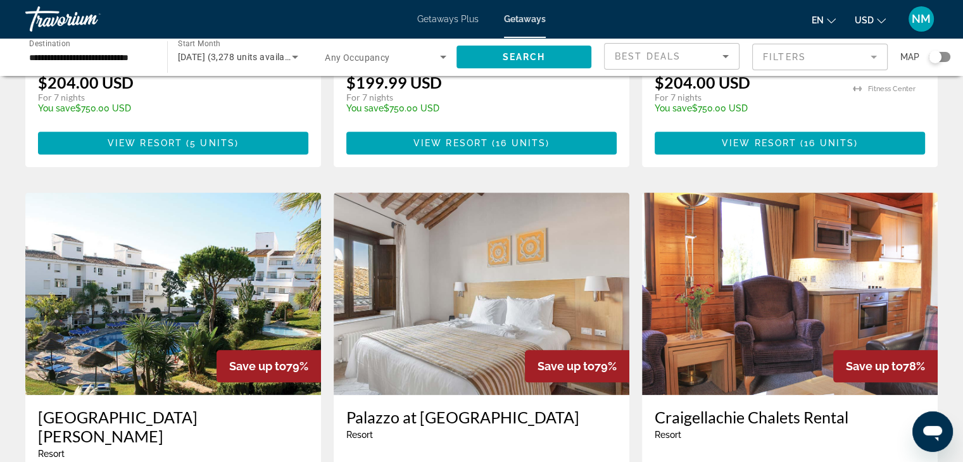
scroll to position [1291, 0]
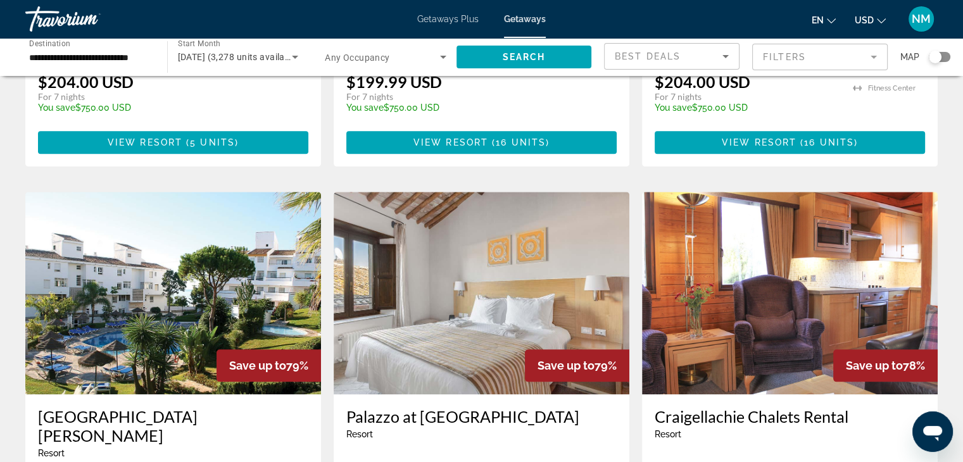
click at [535, 407] on div "[GEOGRAPHIC_DATA][PERSON_NAME] - This is an adults only resort" at bounding box center [481, 428] width 270 height 42
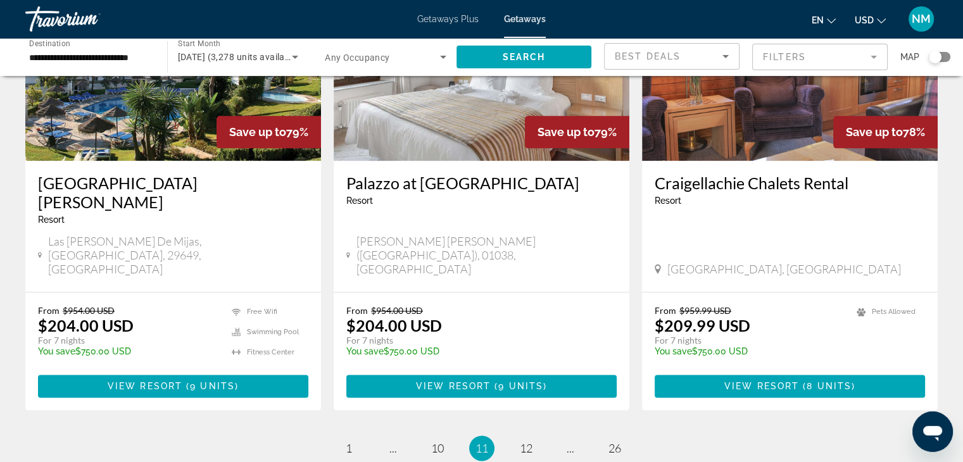
scroll to position [1526, 0]
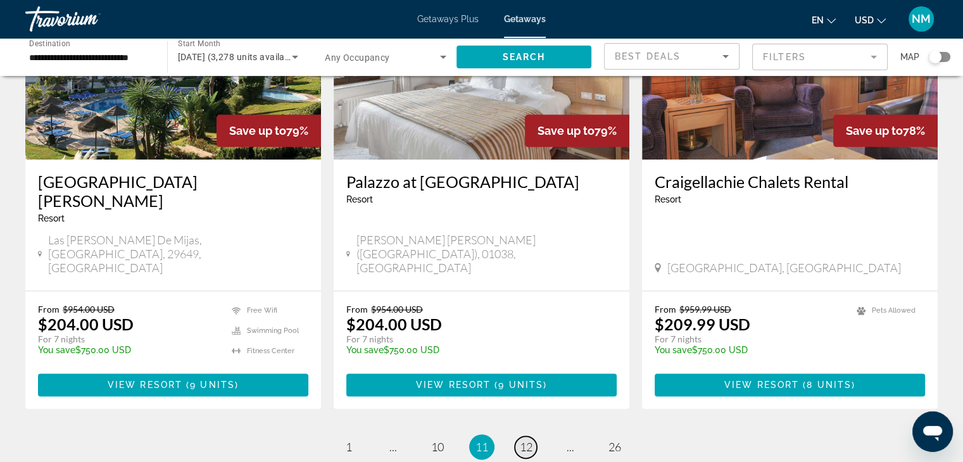
click at [533, 436] on link "page 12" at bounding box center [526, 447] width 22 height 22
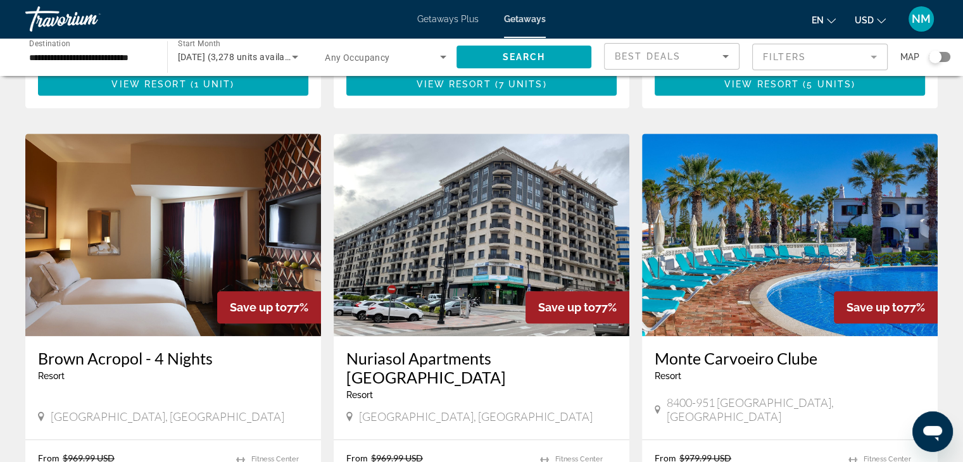
scroll to position [1378, 0]
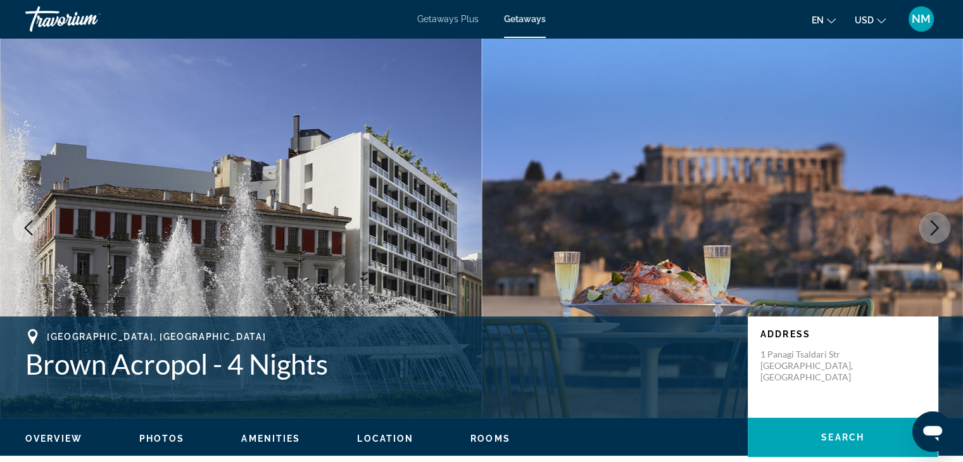
click at [934, 223] on icon "Next image" at bounding box center [934, 227] width 15 height 15
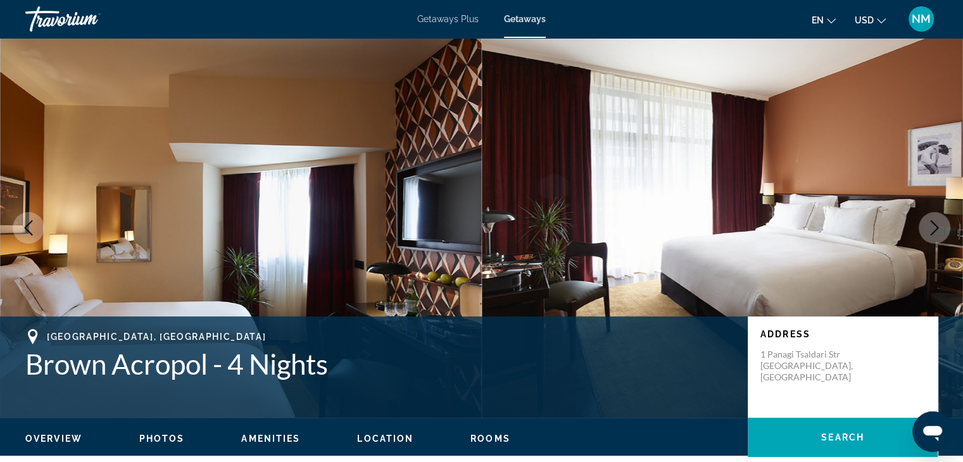
click at [934, 223] on icon "Next image" at bounding box center [934, 227] width 15 height 15
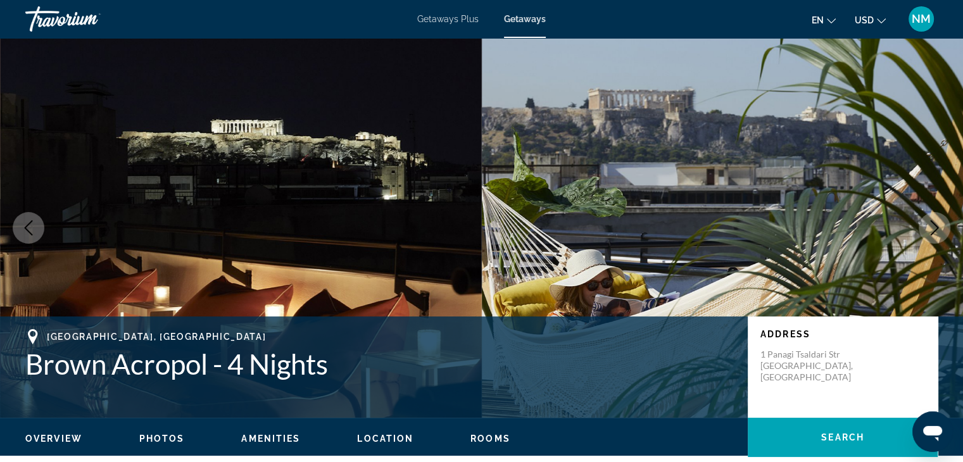
click at [934, 223] on icon "Next image" at bounding box center [934, 227] width 15 height 15
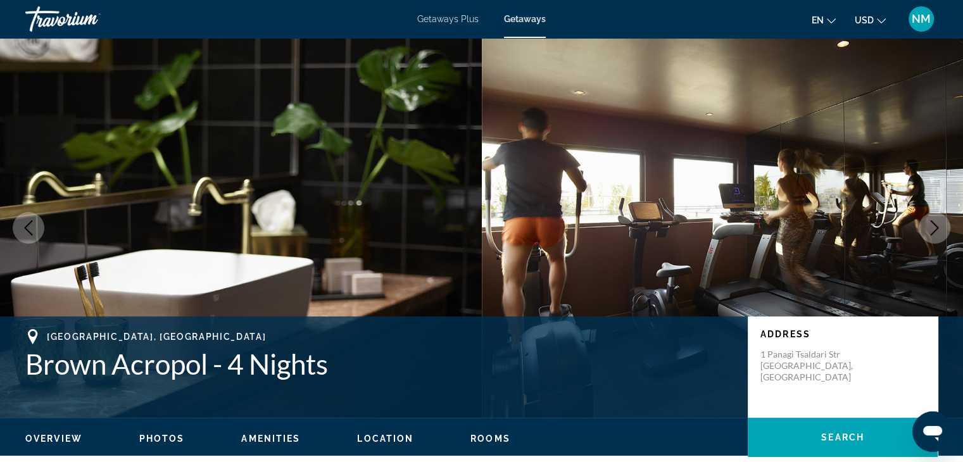
click at [934, 223] on icon "Next image" at bounding box center [934, 227] width 15 height 15
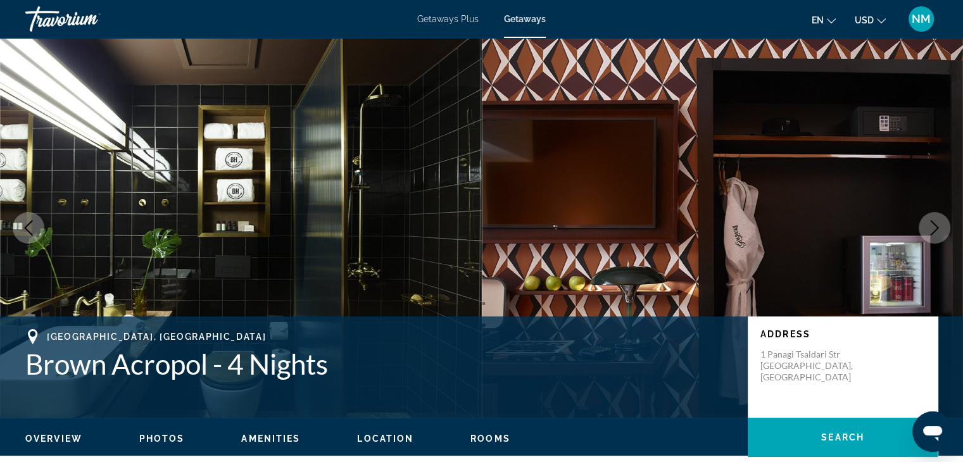
click at [934, 223] on icon "Next image" at bounding box center [934, 227] width 15 height 15
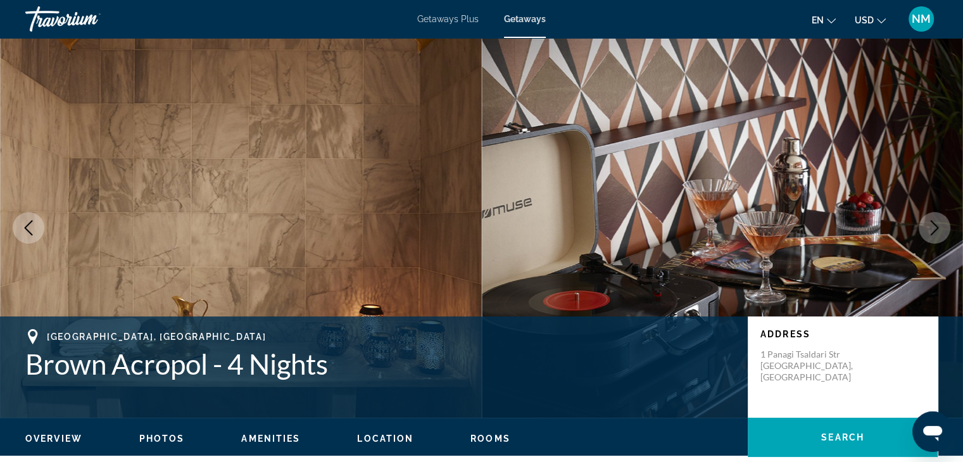
click at [934, 223] on icon "Next image" at bounding box center [934, 227] width 15 height 15
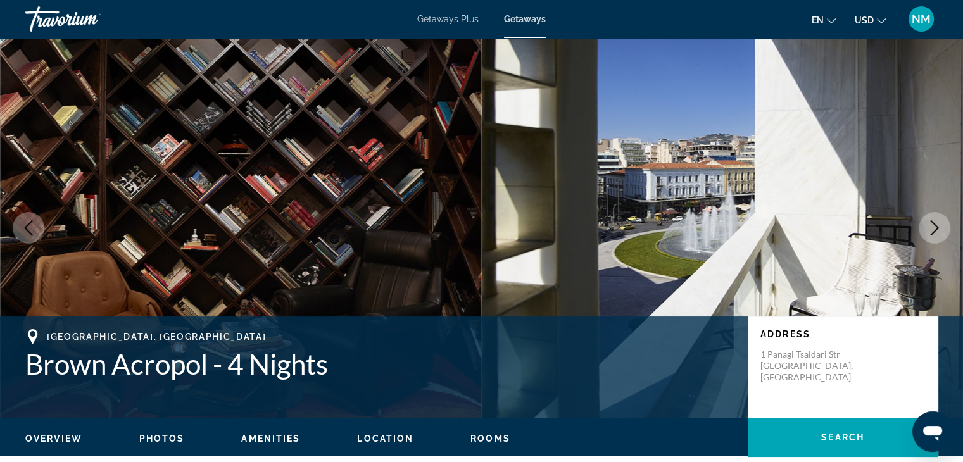
click at [934, 223] on icon "Next image" at bounding box center [934, 227] width 15 height 15
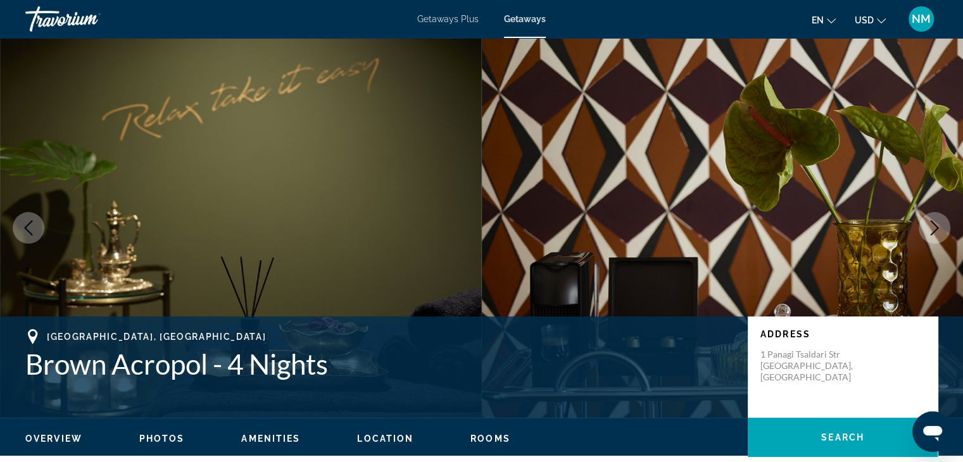
click at [934, 223] on icon "Next image" at bounding box center [934, 227] width 15 height 15
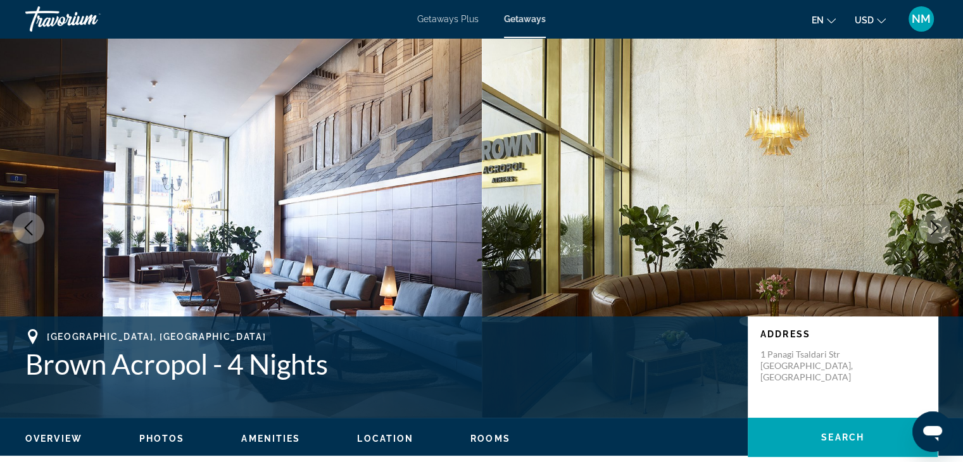
click at [934, 223] on icon "Next image" at bounding box center [934, 227] width 15 height 15
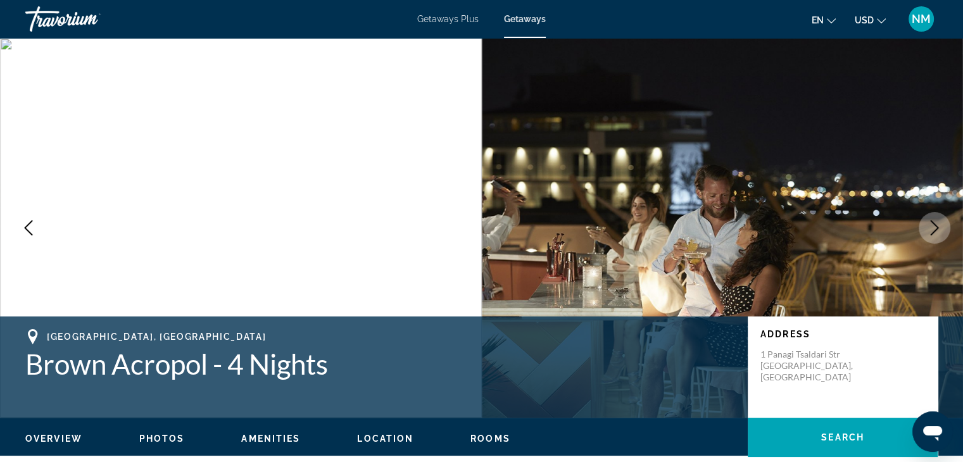
click at [934, 223] on icon "Next image" at bounding box center [934, 227] width 15 height 15
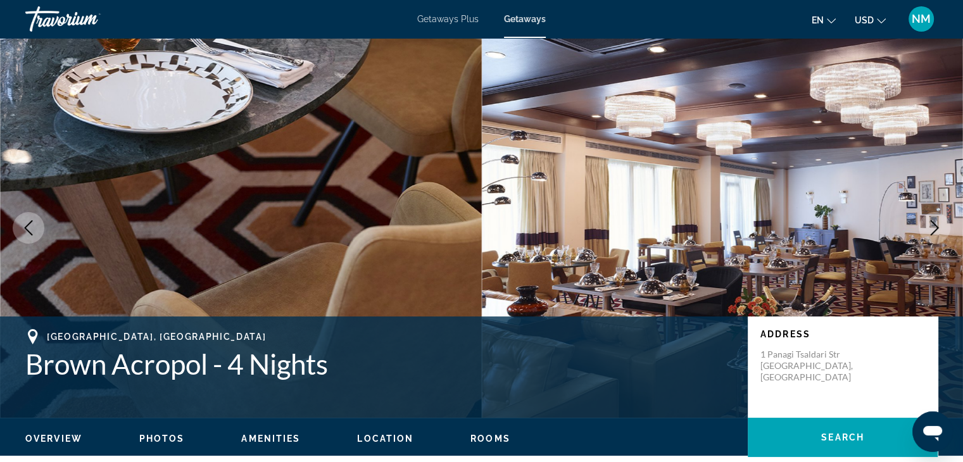
click at [934, 223] on icon "Next image" at bounding box center [934, 227] width 15 height 15
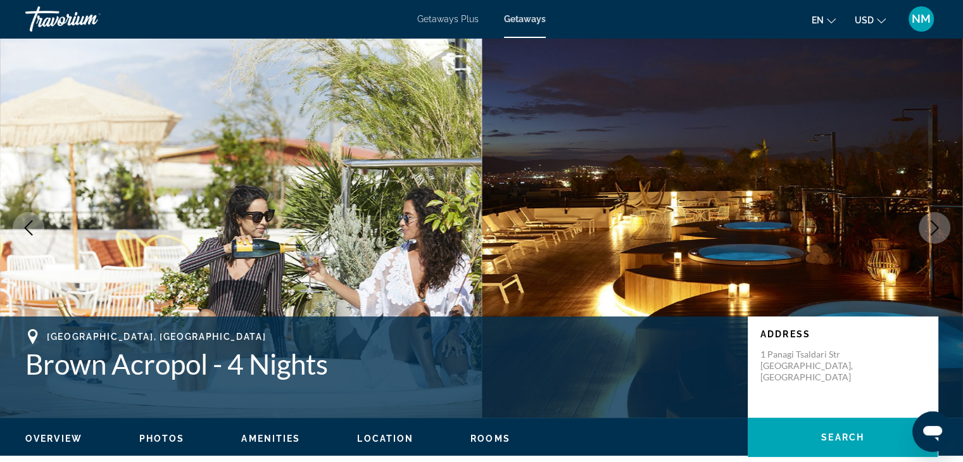
click at [934, 223] on icon "Next image" at bounding box center [934, 227] width 15 height 15
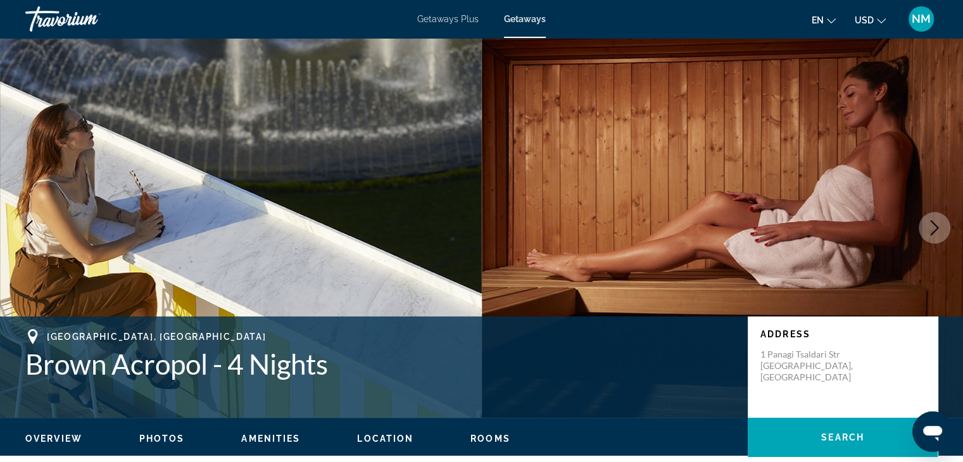
click at [934, 223] on icon "Next image" at bounding box center [934, 227] width 15 height 15
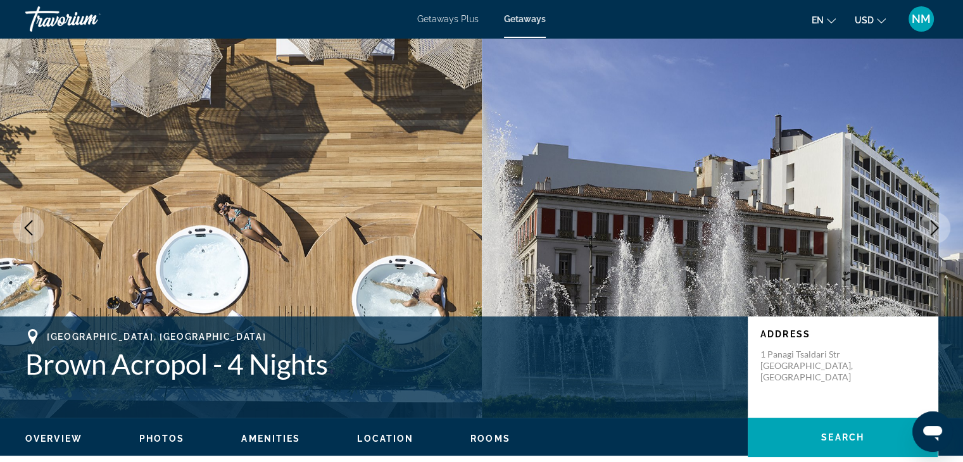
click at [934, 223] on icon "Next image" at bounding box center [934, 227] width 15 height 15
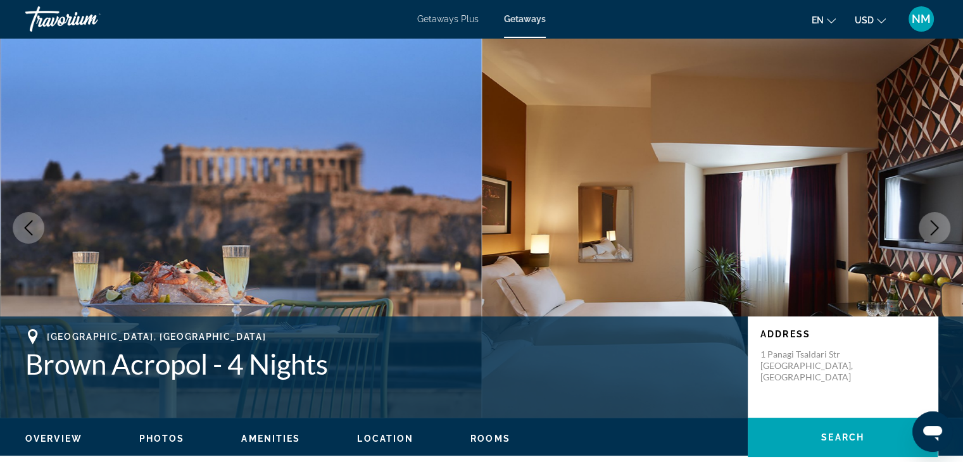
click at [934, 223] on icon "Next image" at bounding box center [934, 227] width 15 height 15
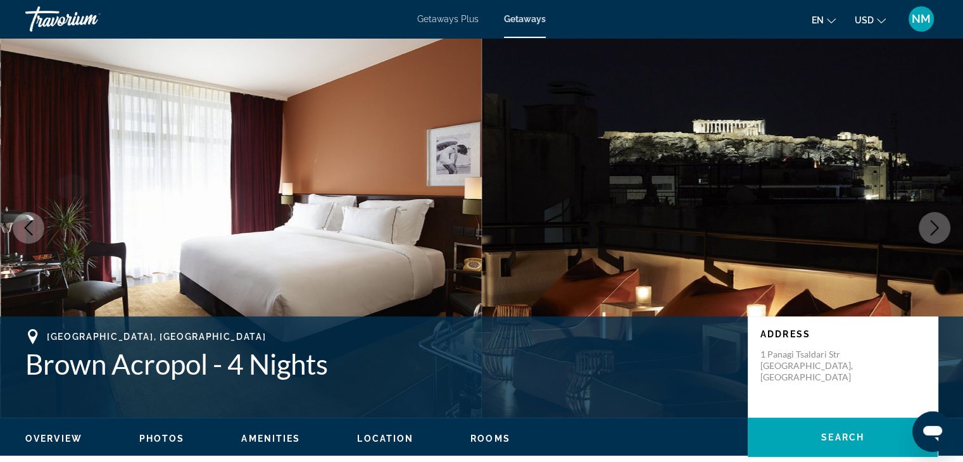
click at [934, 223] on icon "Next image" at bounding box center [934, 227] width 15 height 15
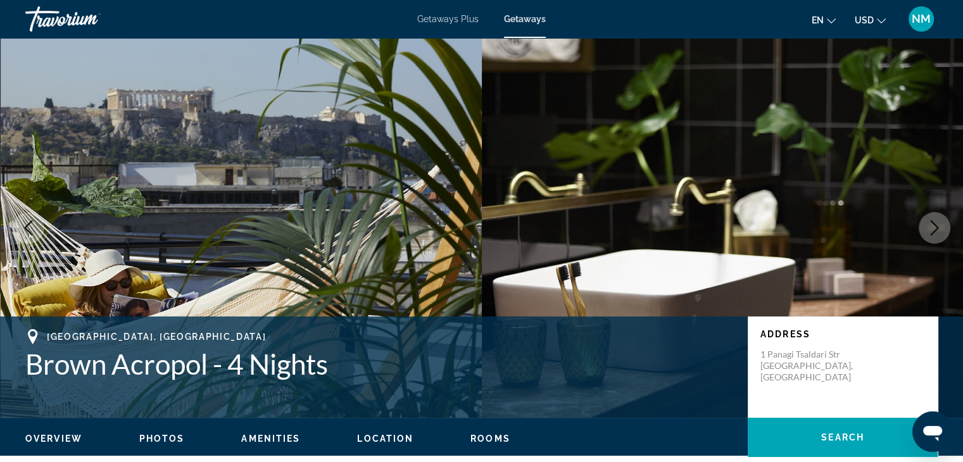
click at [934, 223] on icon "Next image" at bounding box center [934, 227] width 15 height 15
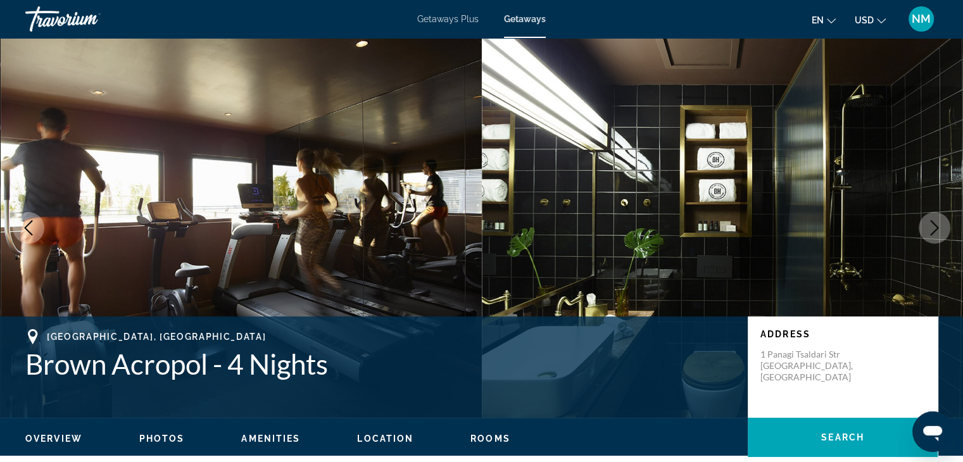
click at [934, 223] on icon "Next image" at bounding box center [934, 227] width 15 height 15
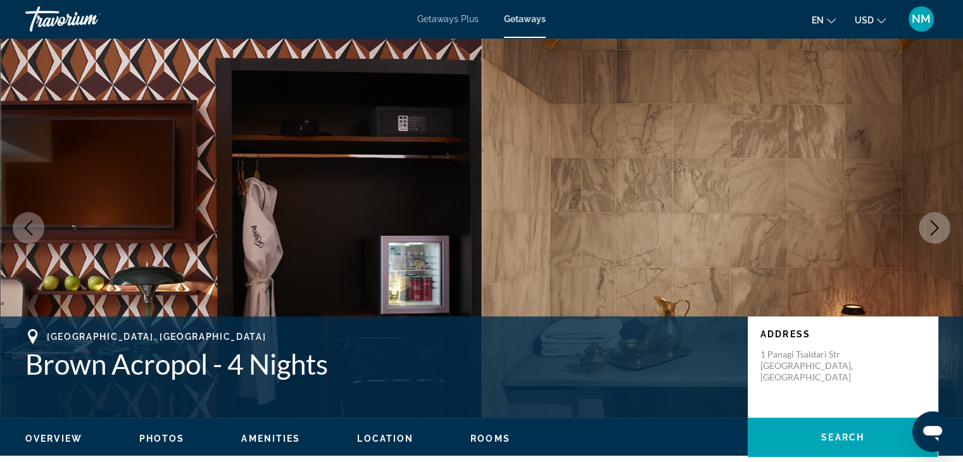
click at [934, 223] on icon "Next image" at bounding box center [934, 227] width 15 height 15
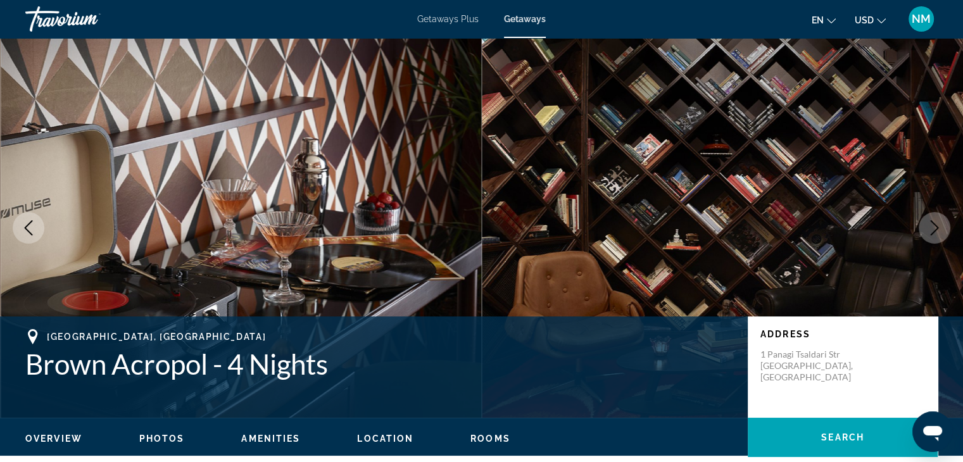
click at [934, 223] on icon "Next image" at bounding box center [934, 227] width 15 height 15
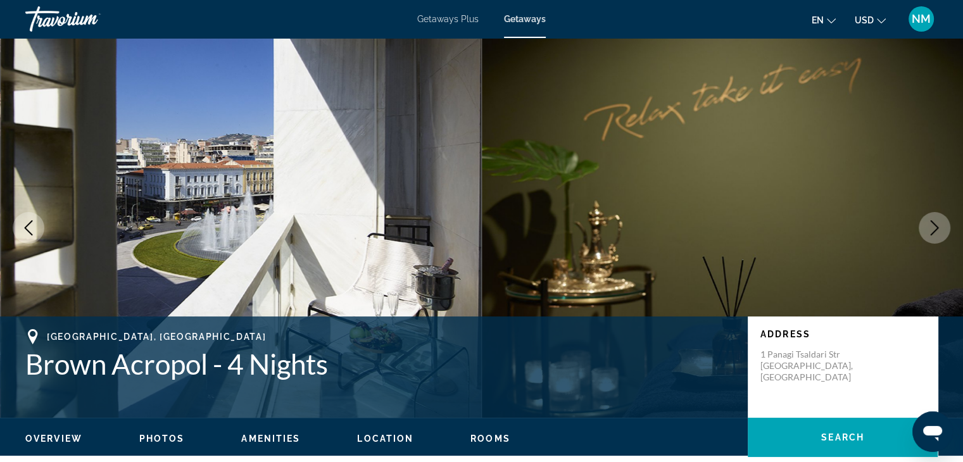
click at [934, 223] on icon "Next image" at bounding box center [934, 227] width 15 height 15
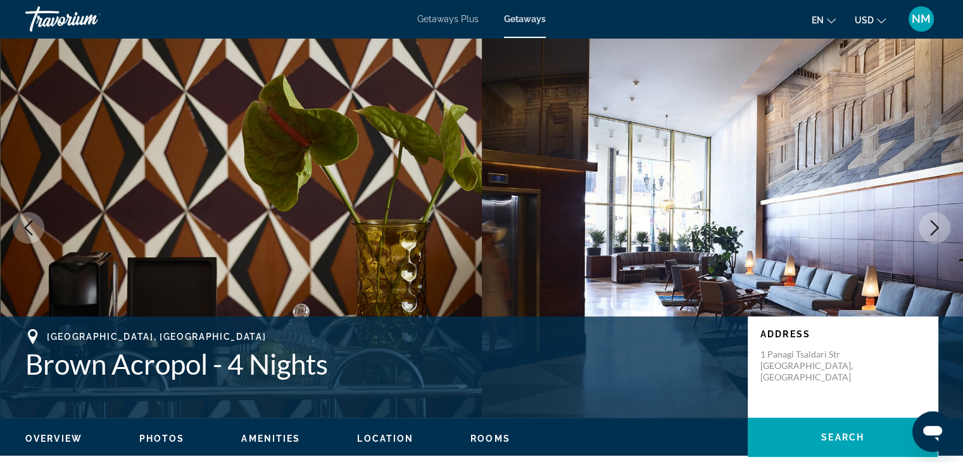
click at [934, 223] on icon "Next image" at bounding box center [934, 227] width 15 height 15
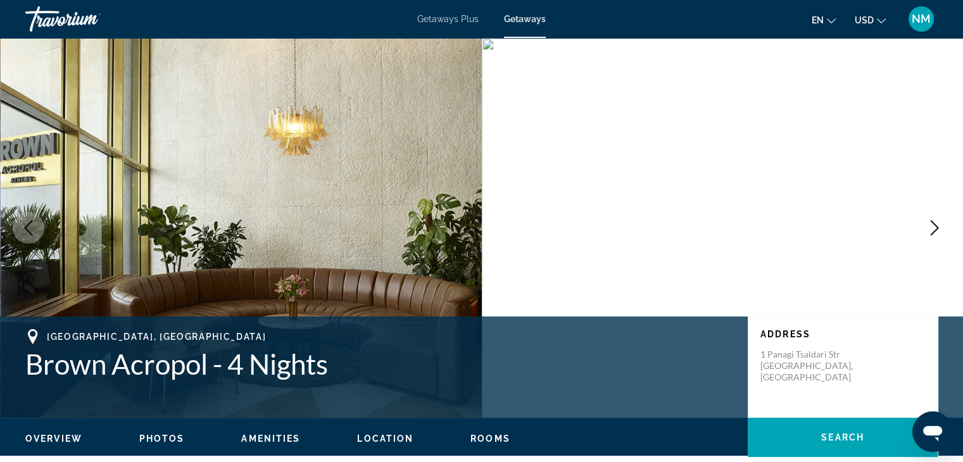
click at [934, 223] on icon "Next image" at bounding box center [934, 227] width 15 height 15
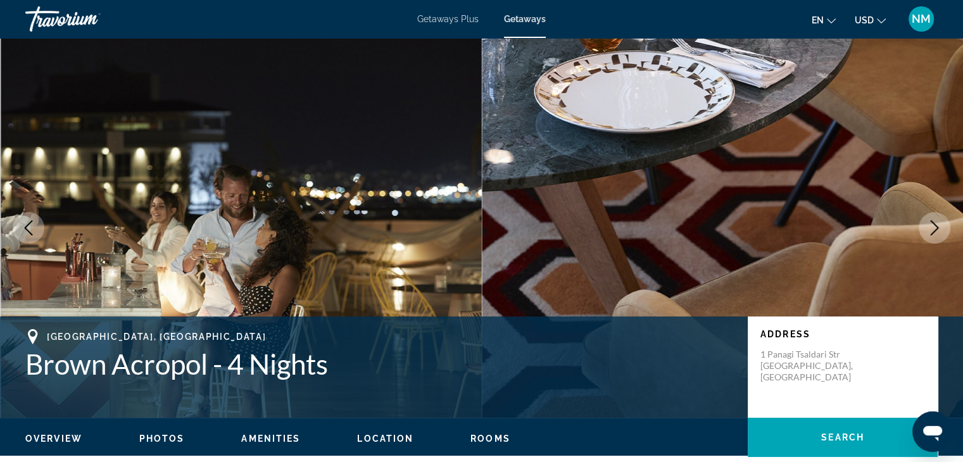
click at [934, 223] on icon "Next image" at bounding box center [934, 227] width 15 height 15
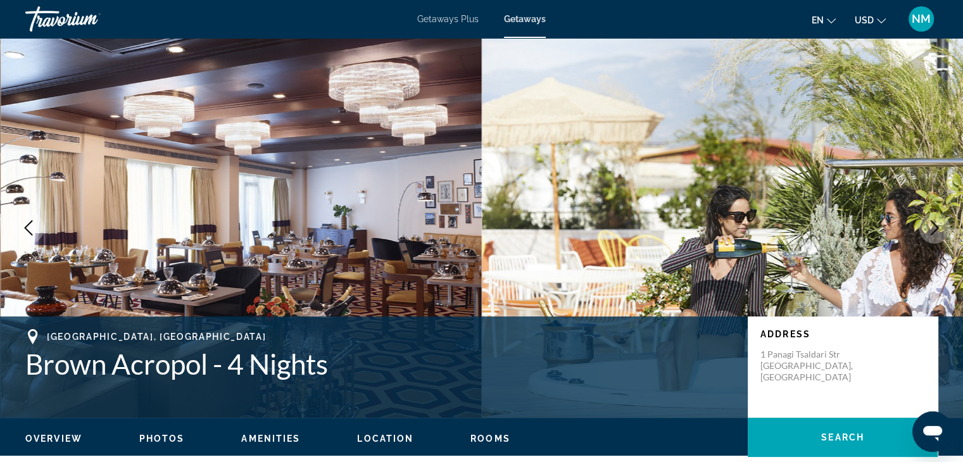
click at [934, 223] on icon "Next image" at bounding box center [934, 227] width 15 height 15
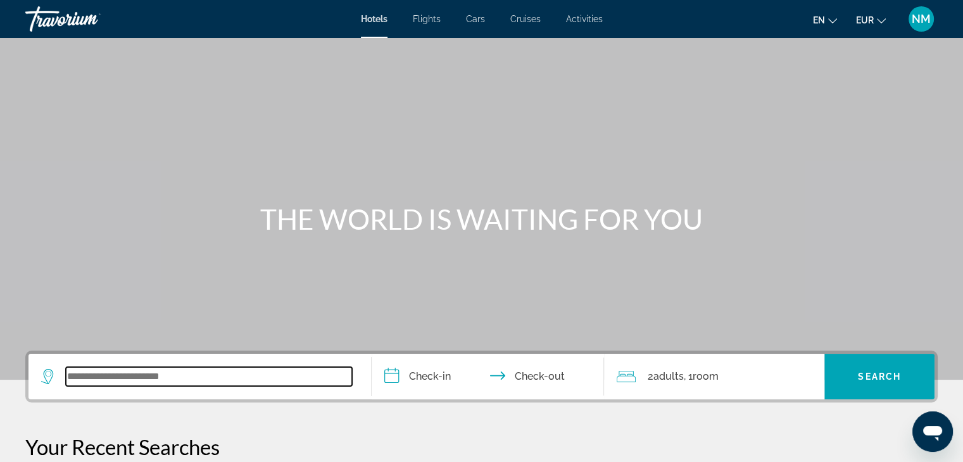
click at [163, 373] on input "Search widget" at bounding box center [209, 376] width 286 height 19
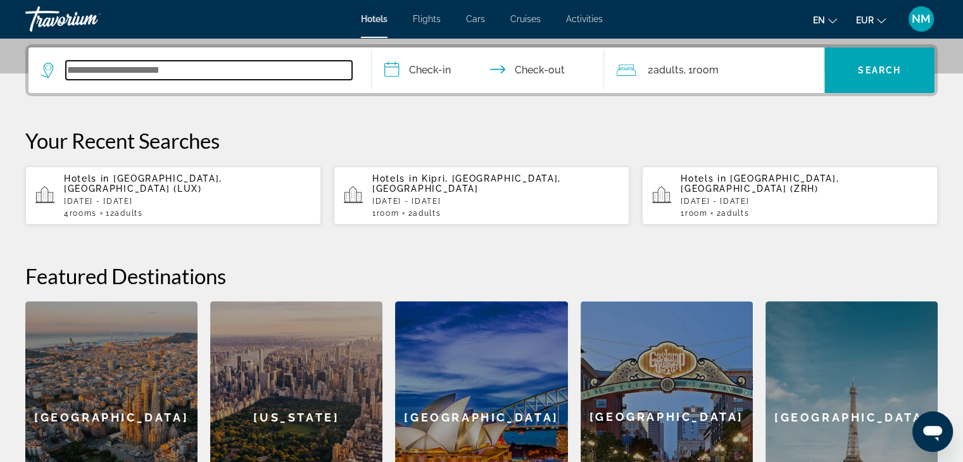
scroll to position [309, 0]
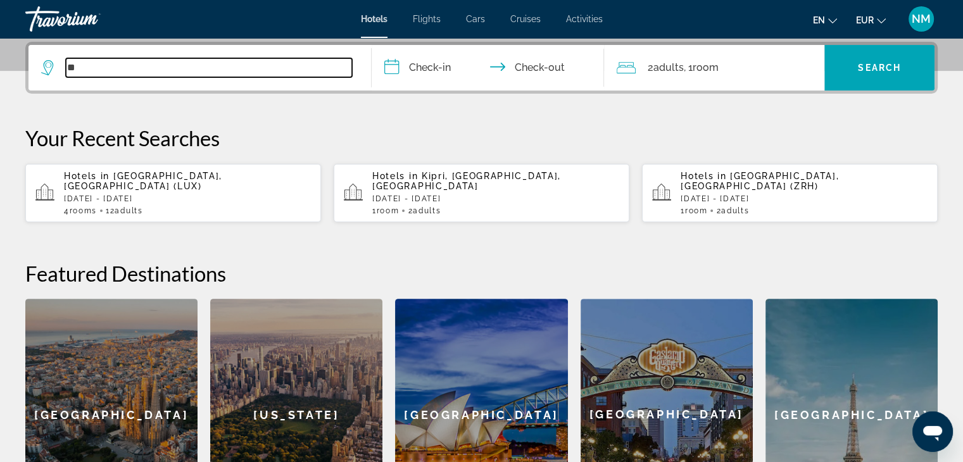
type input "*"
